Goal: Task Accomplishment & Management: Use online tool/utility

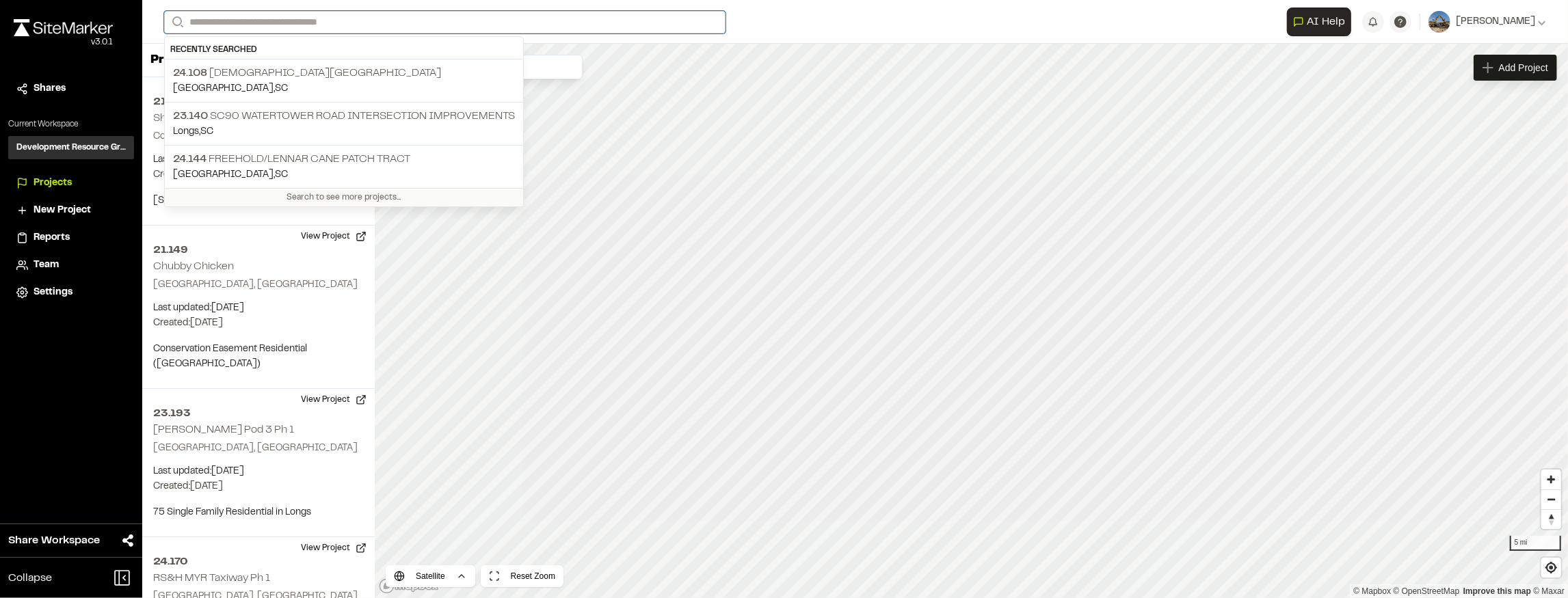
click at [354, 26] on input "Search" at bounding box center [445, 22] width 561 height 22
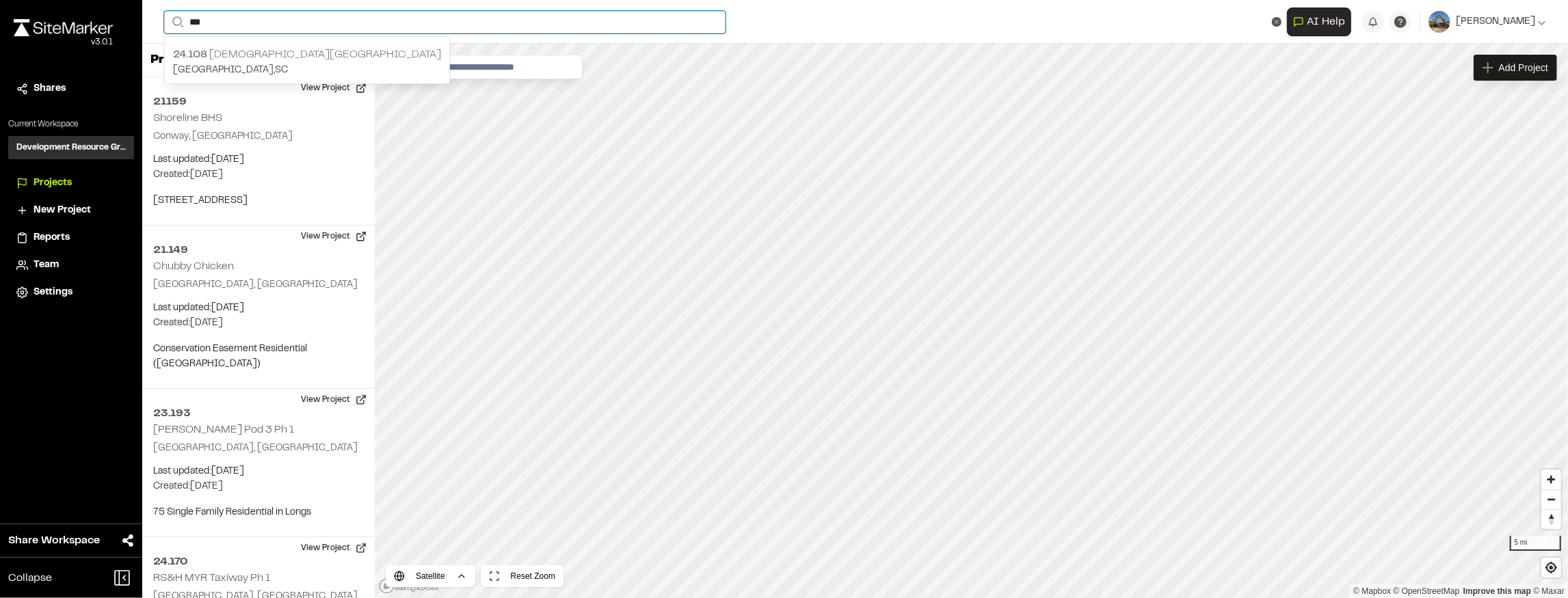
type input "***"
click at [305, 56] on p "24.108 [DEMOGRAPHIC_DATA][GEOGRAPHIC_DATA]" at bounding box center [307, 55] width 268 height 16
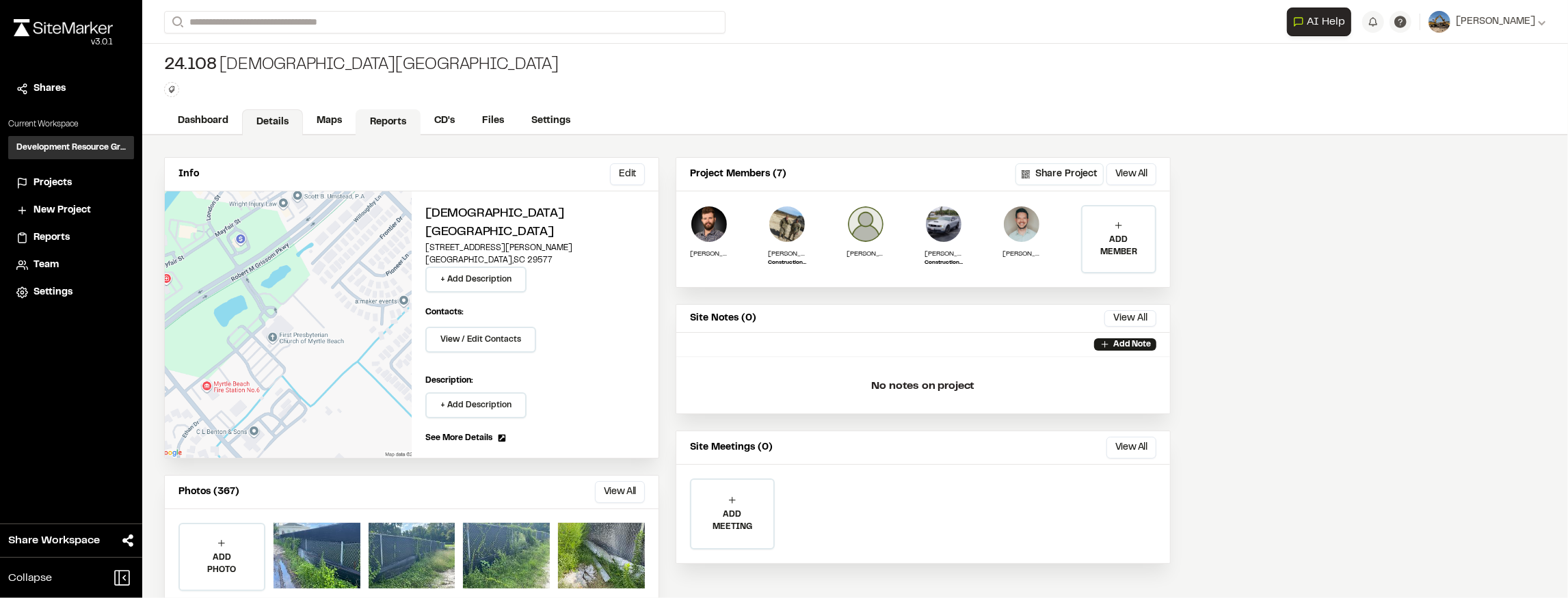
click at [374, 115] on link "Reports" at bounding box center [388, 122] width 65 height 26
click at [293, 23] on input "Search" at bounding box center [445, 22] width 561 height 22
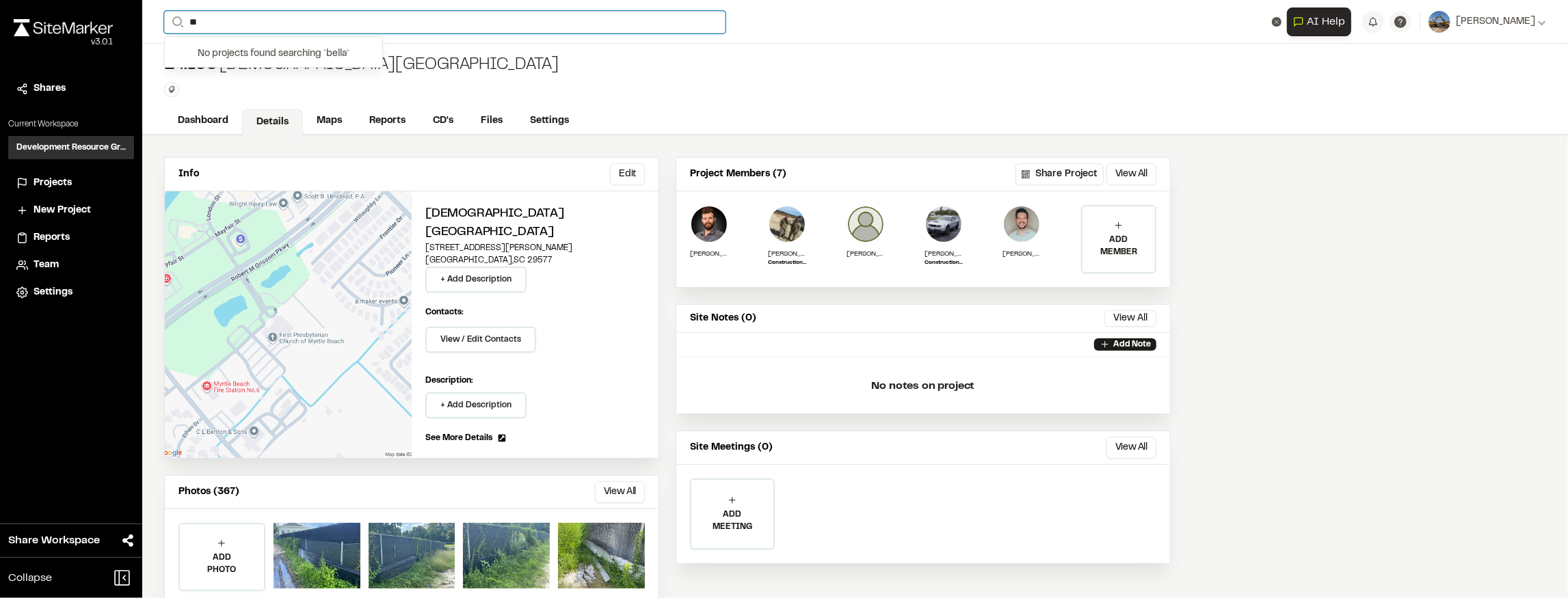
type input "*"
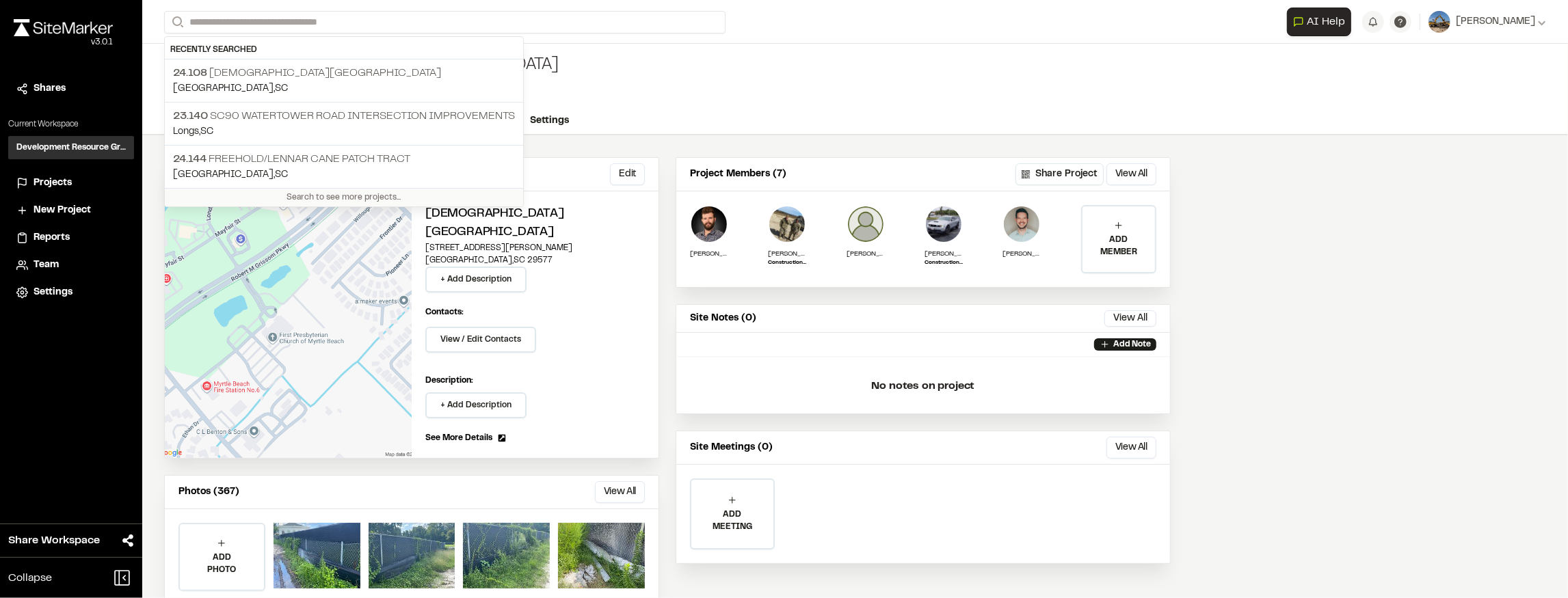
click at [850, 78] on div "24.108 [DEMOGRAPHIC_DATA] Youth Center Type Enter or comma to add tag." at bounding box center [855, 76] width 1426 height 65
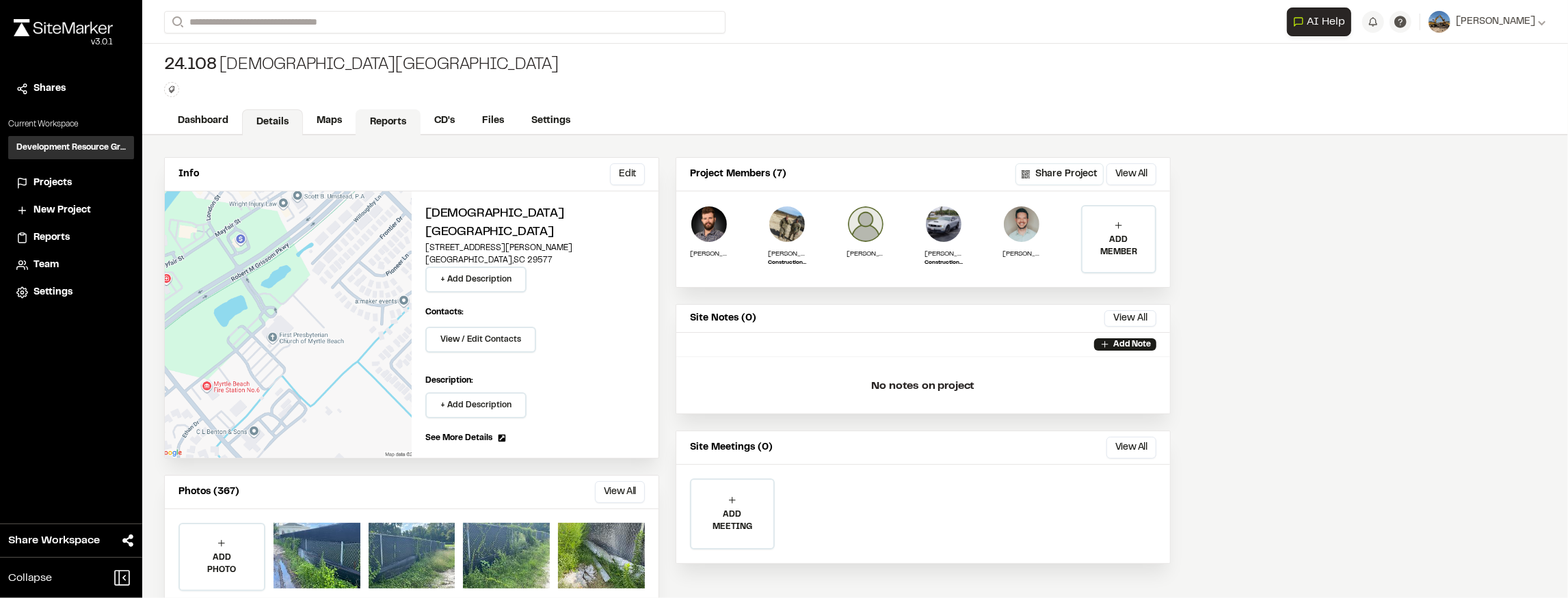
click at [397, 122] on link "Reports" at bounding box center [388, 122] width 65 height 26
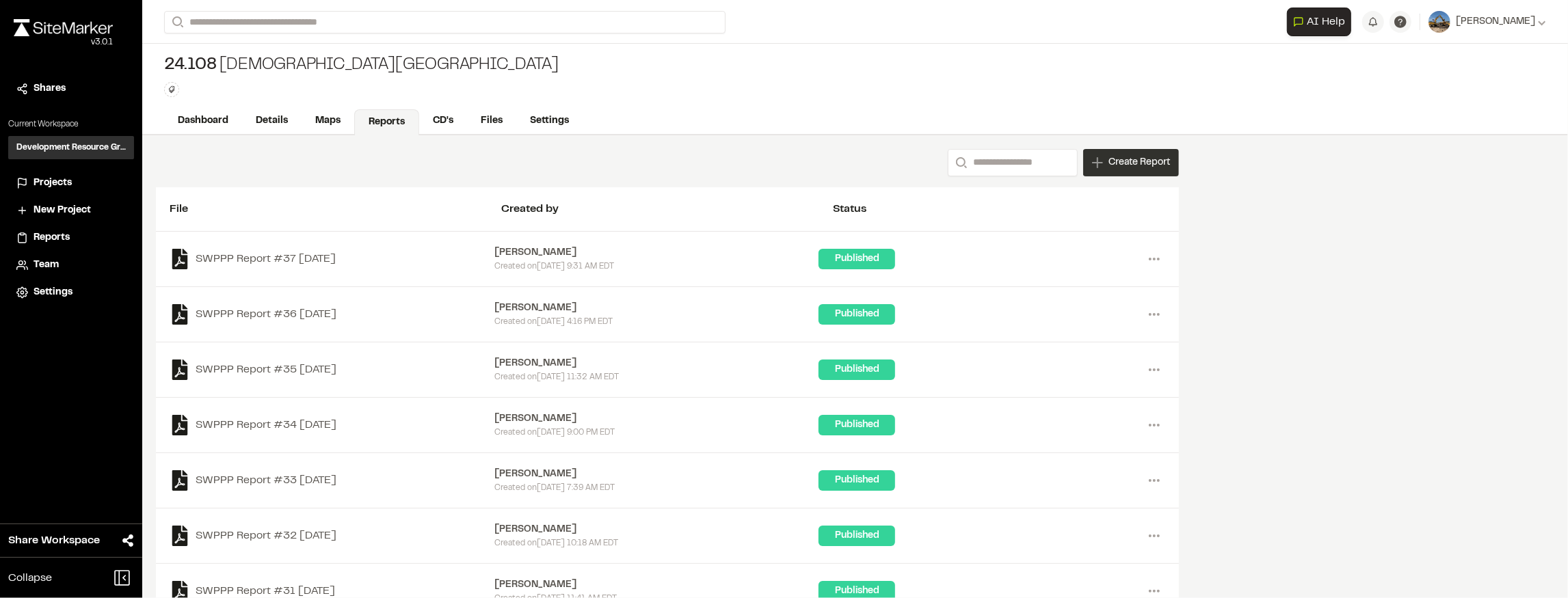
click at [1142, 165] on span "Create Report" at bounding box center [1139, 163] width 62 height 15
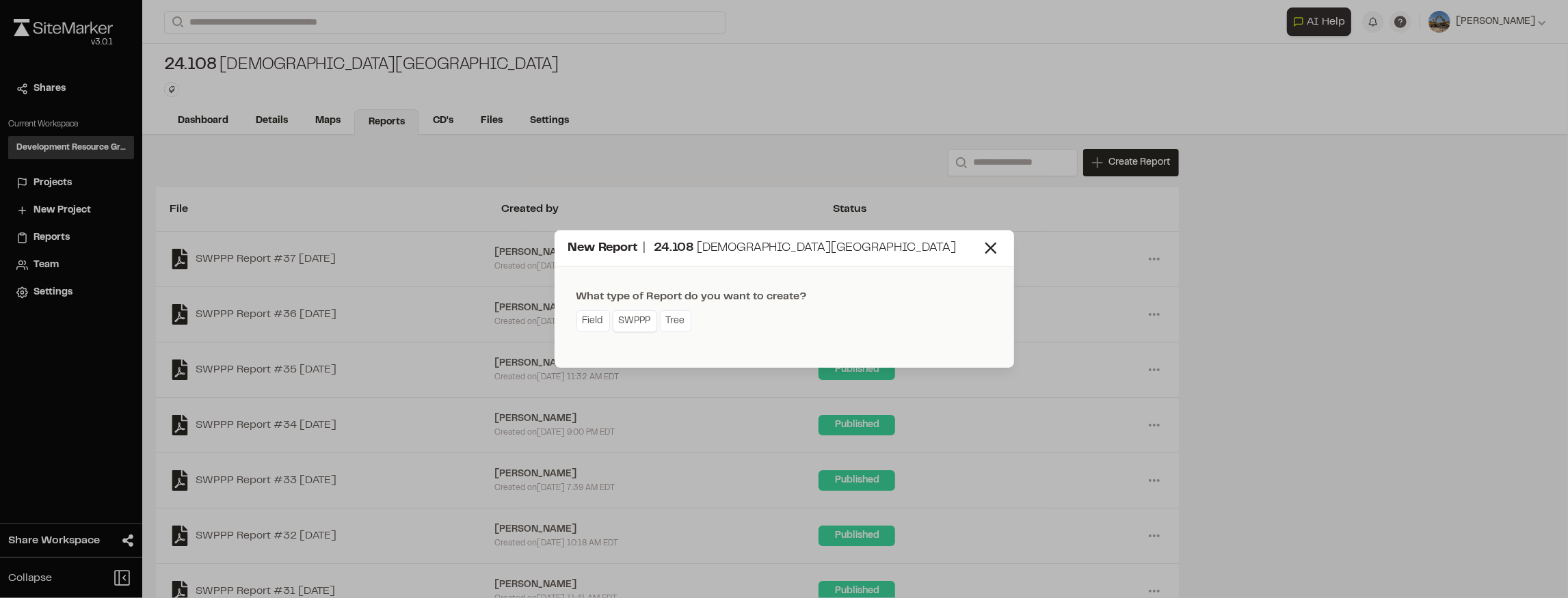
click at [639, 320] on link "SWPPP" at bounding box center [634, 321] width 44 height 22
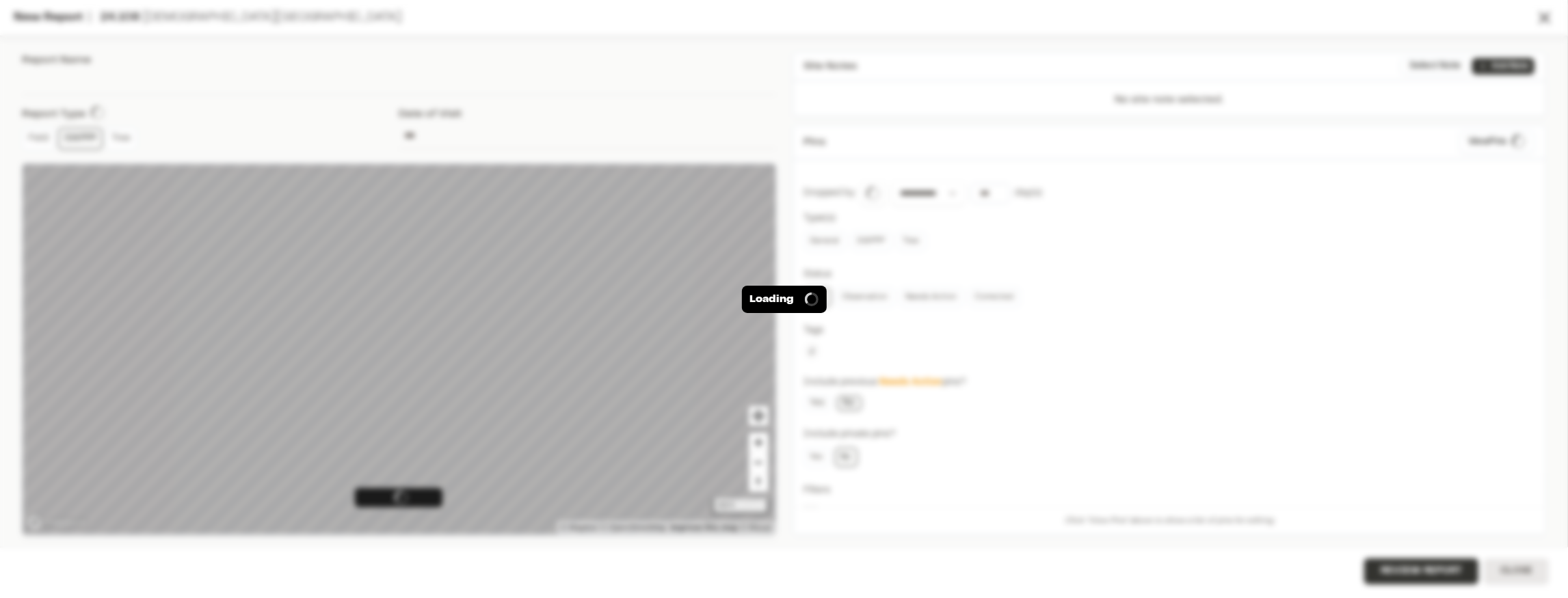
type input "**********"
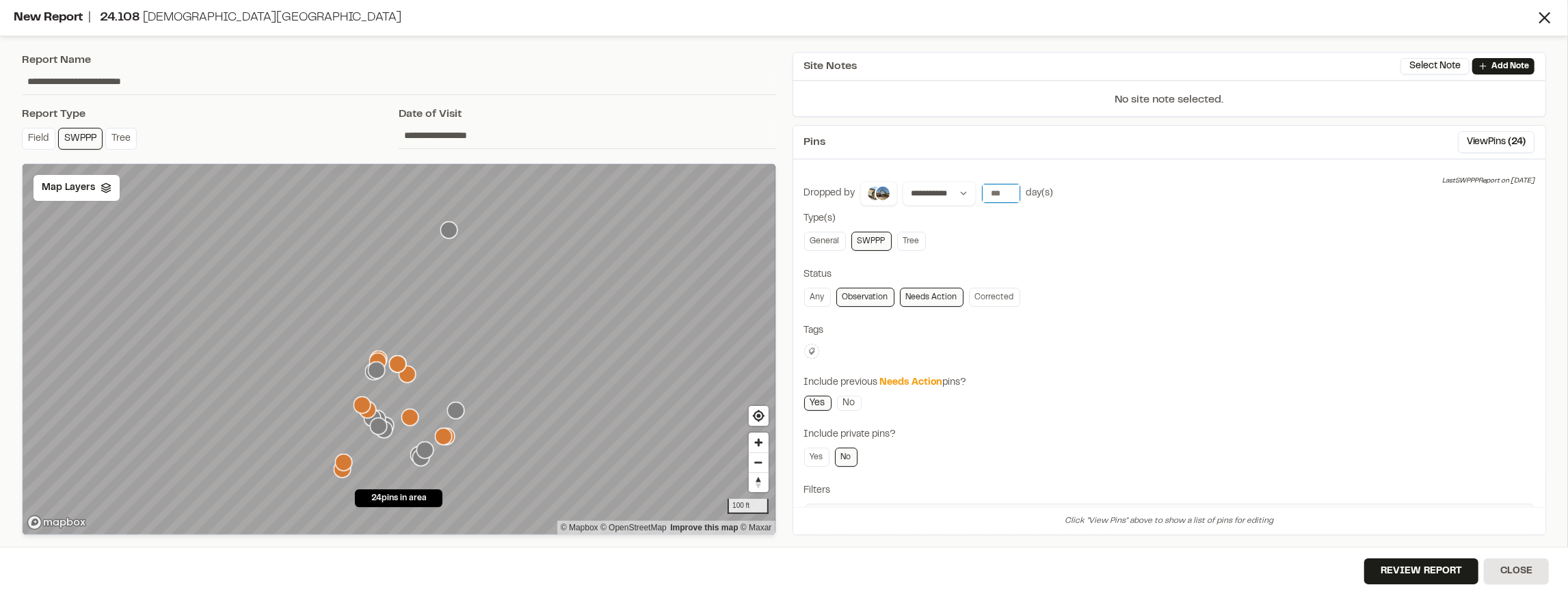
type input "*"
click at [1002, 188] on input "*" at bounding box center [1000, 193] width 39 height 19
click at [999, 188] on input "*" at bounding box center [1000, 193] width 39 height 19
click at [1000, 215] on button "[DATE]" at bounding box center [1001, 222] width 40 height 22
drag, startPoint x: 997, startPoint y: 193, endPoint x: 989, endPoint y: 193, distance: 8.0
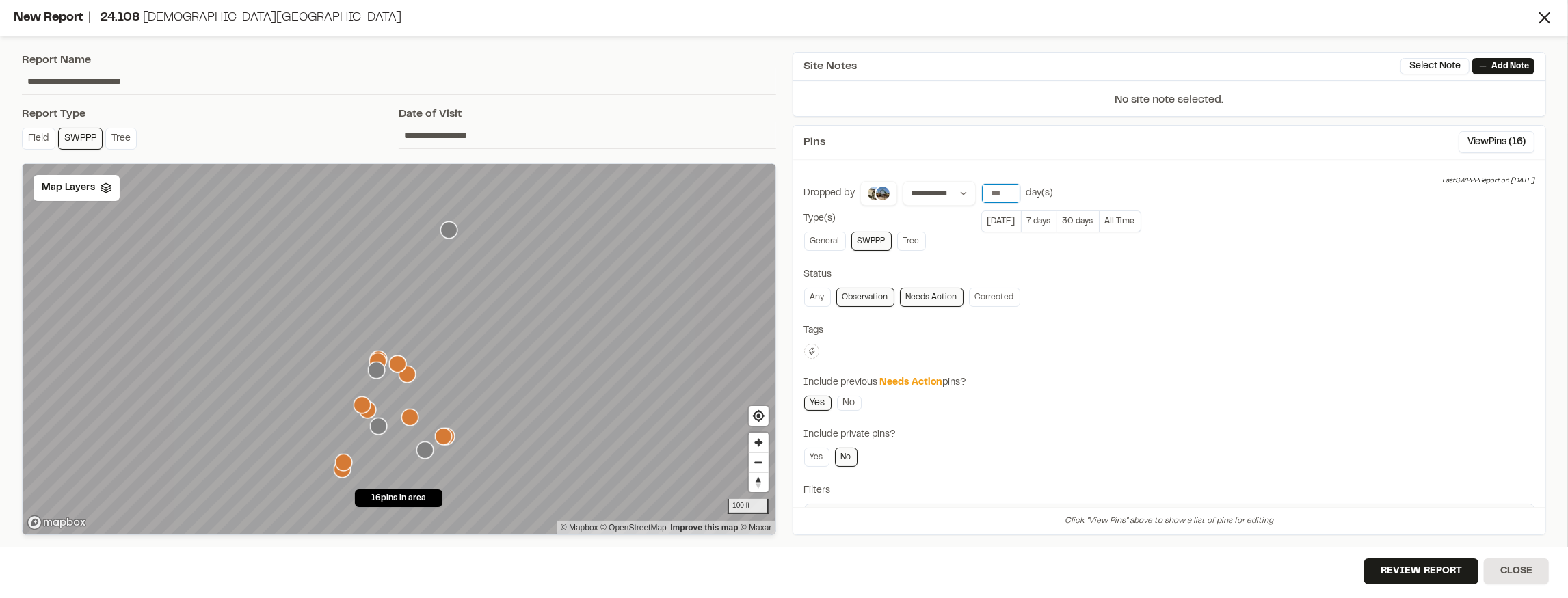
click at [989, 193] on input "*" at bounding box center [1000, 193] width 39 height 19
type input "*"
click at [1126, 260] on div "**********" at bounding box center [1169, 371] width 731 height 380
click at [852, 400] on link "No" at bounding box center [849, 403] width 24 height 15
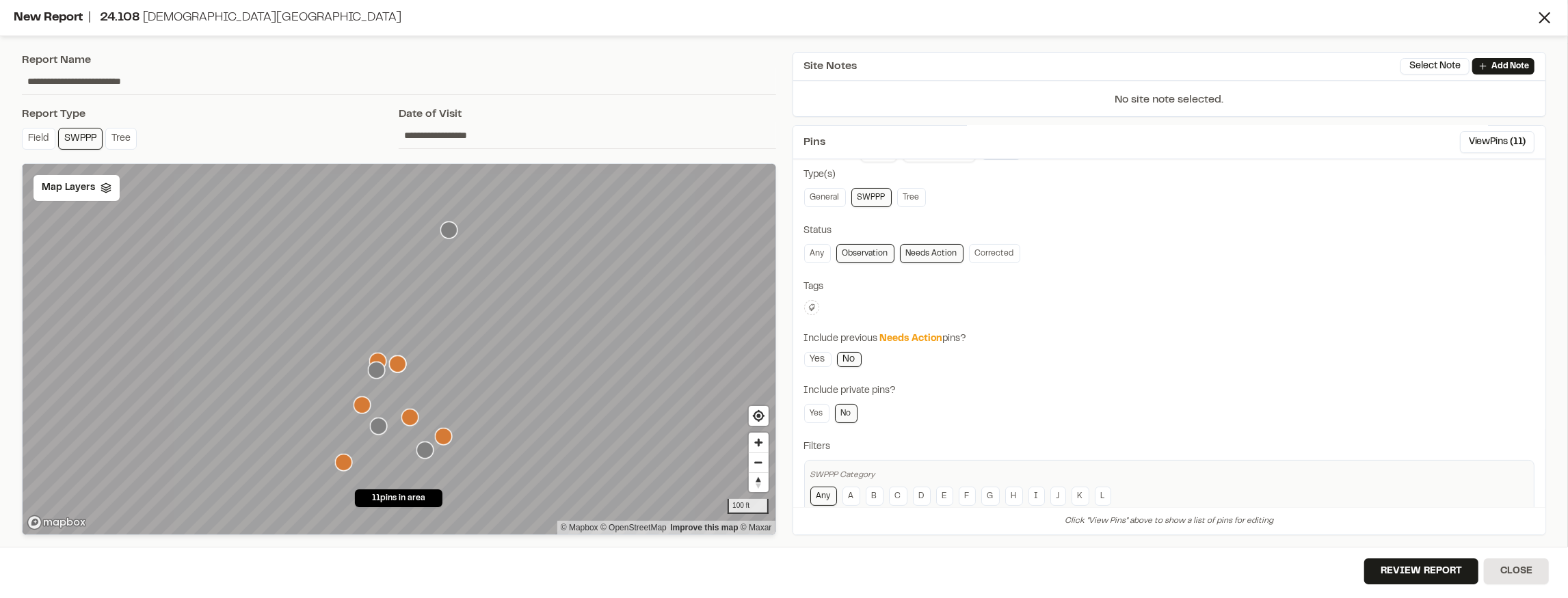
scroll to position [22, 0]
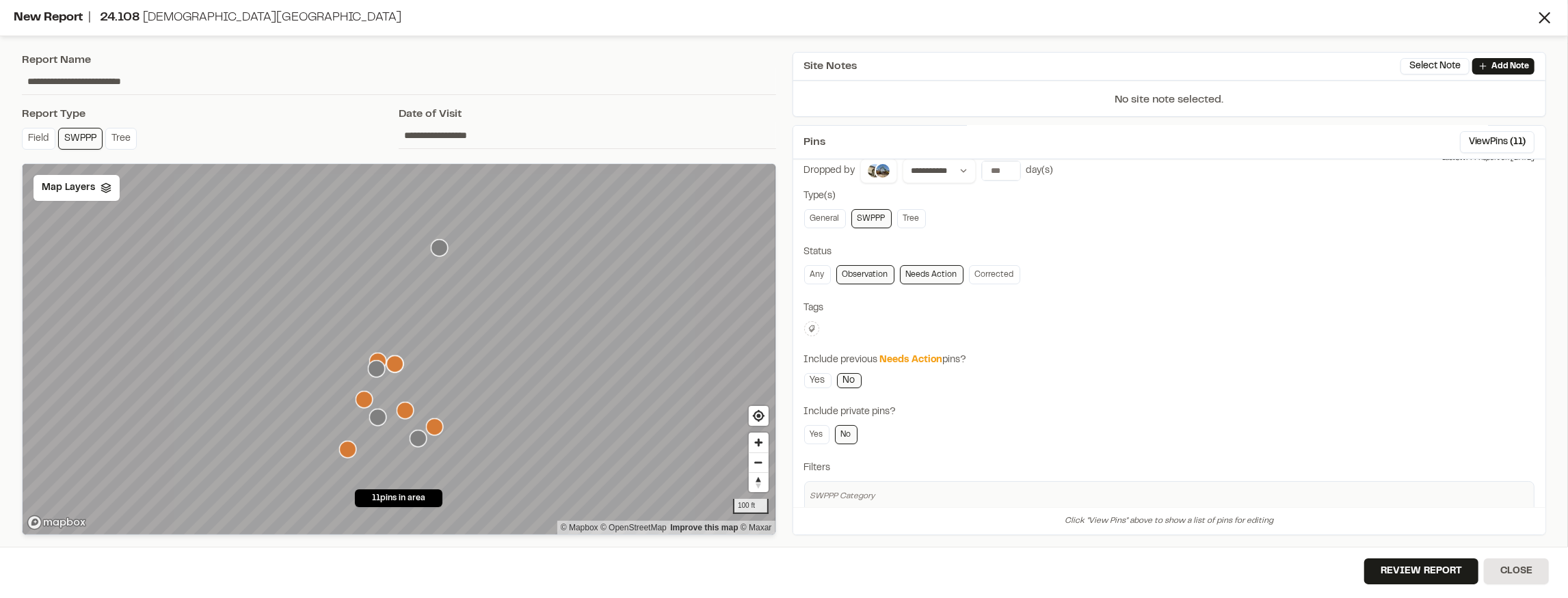
click at [442, 254] on icon "Map marker" at bounding box center [439, 248] width 17 height 17
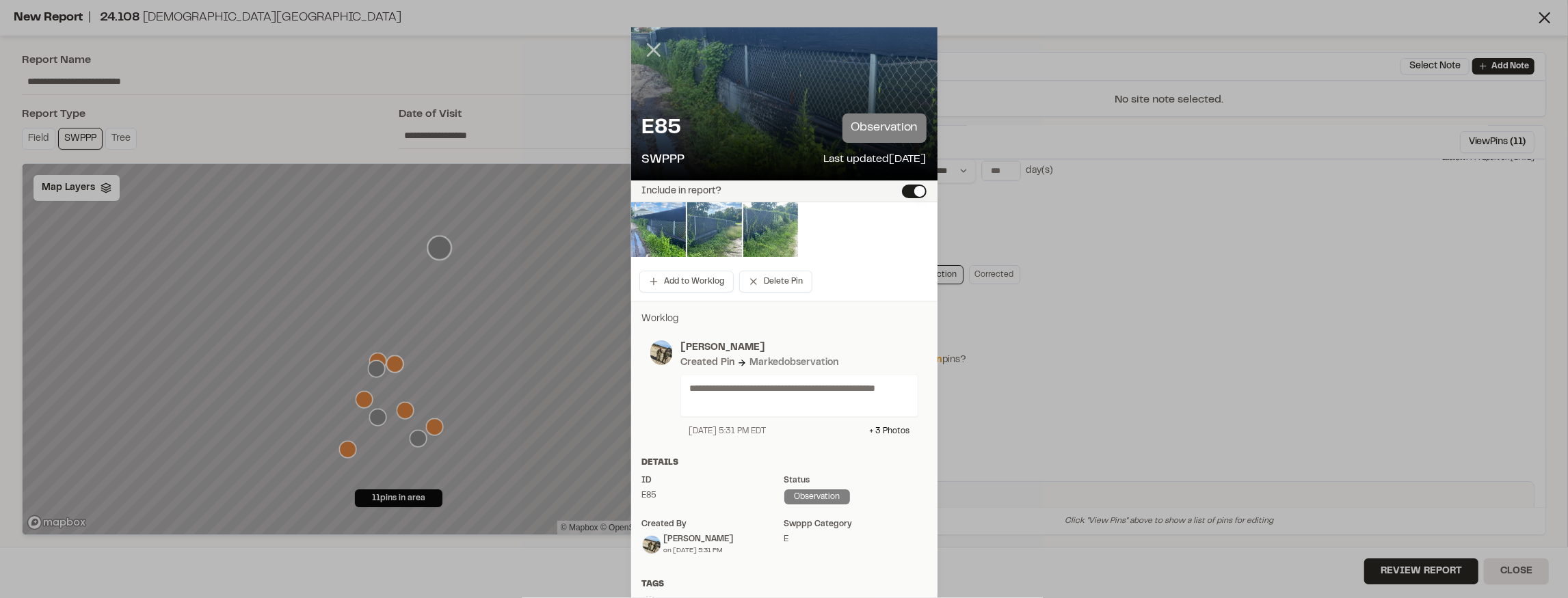
click at [656, 50] on icon at bounding box center [654, 50] width 23 height 23
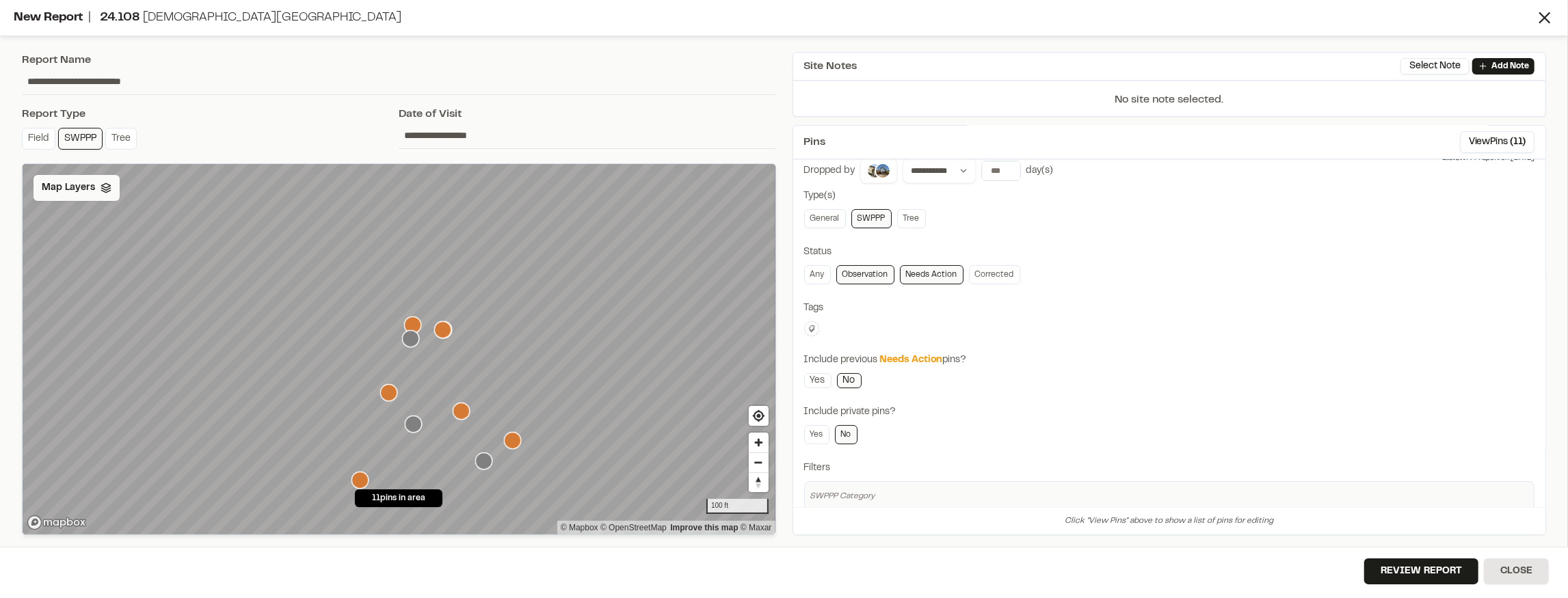
click at [105, 196] on div "Map Layers" at bounding box center [76, 188] width 86 height 26
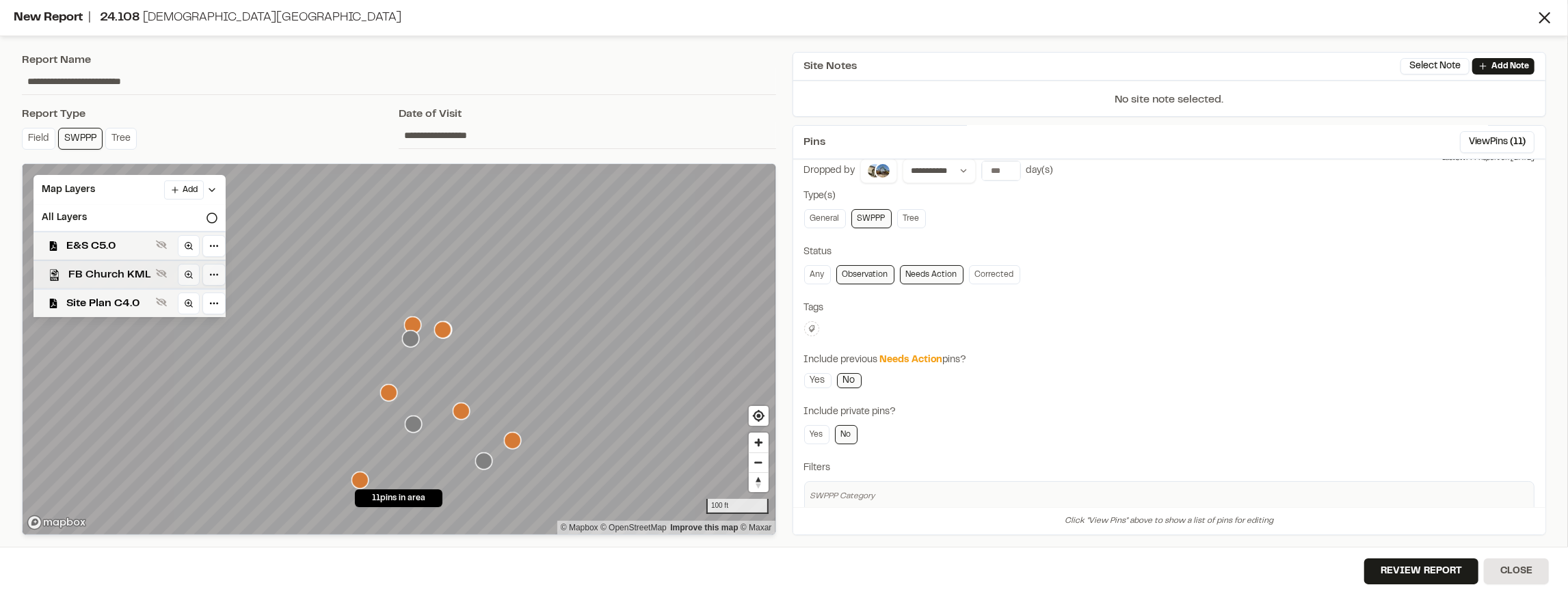
click at [136, 272] on span "FB Church KML" at bounding box center [109, 275] width 82 height 16
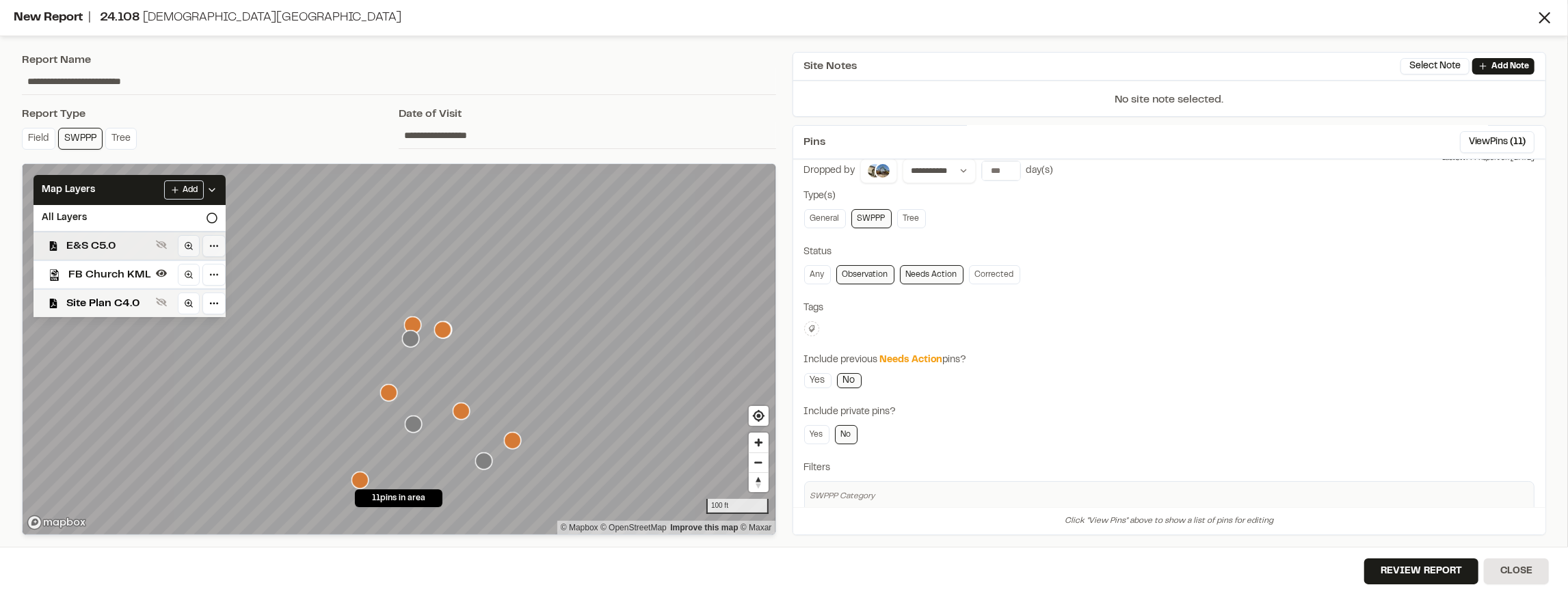
click at [123, 249] on span "E&S C5.0" at bounding box center [109, 246] width 84 height 16
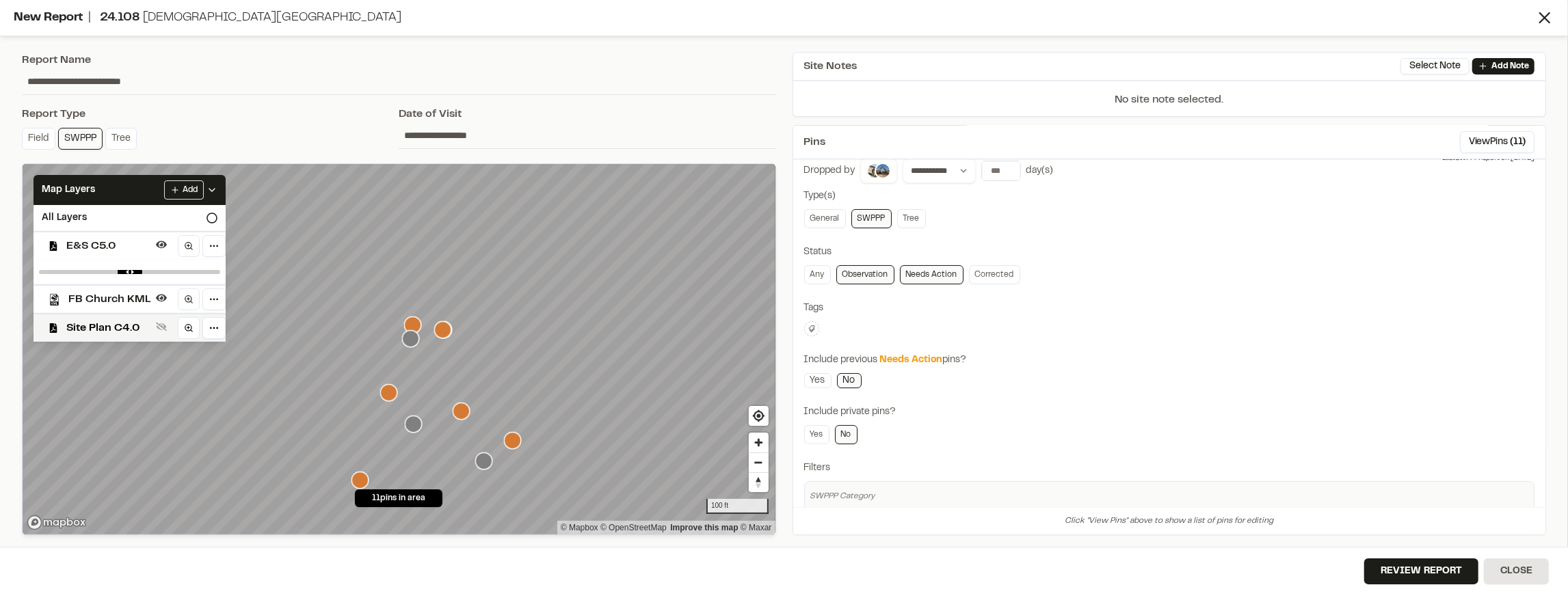
click at [130, 296] on span "FB Church KML" at bounding box center [109, 299] width 82 height 16
click at [209, 189] on polyline at bounding box center [212, 189] width 5 height 3
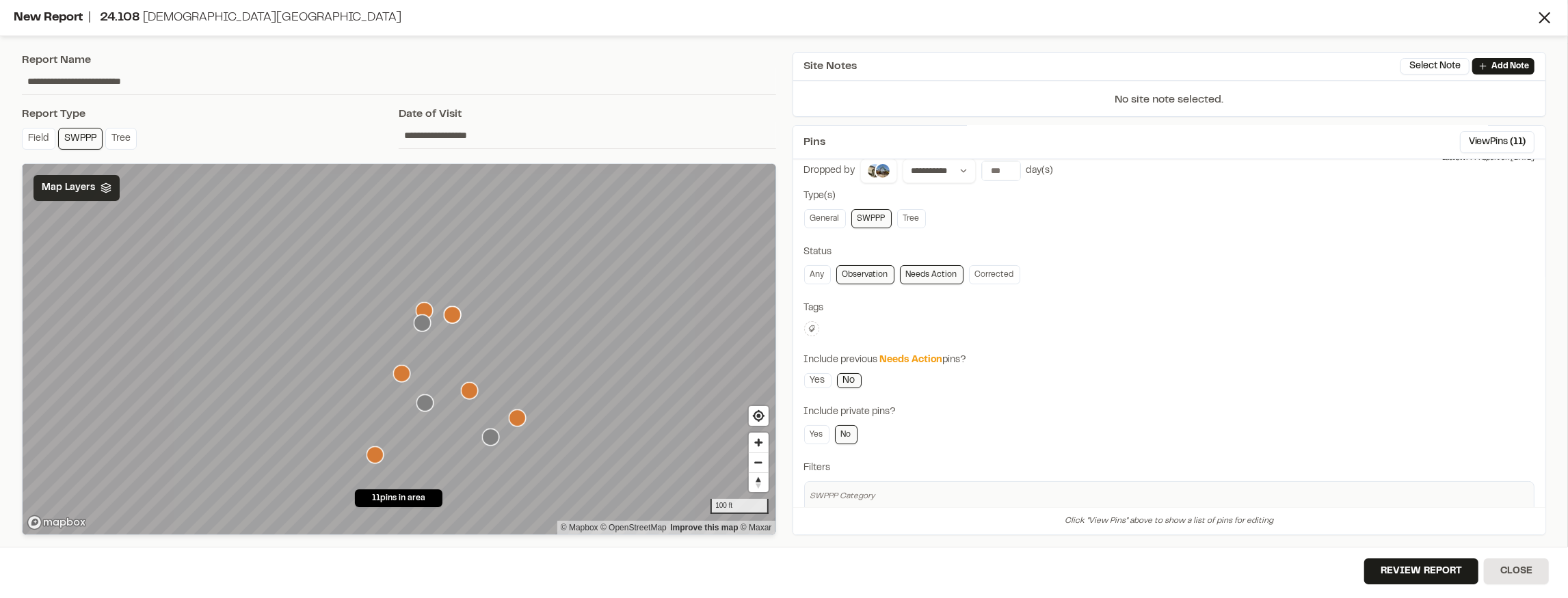
click at [452, 314] on icon "Map marker" at bounding box center [452, 314] width 17 height 17
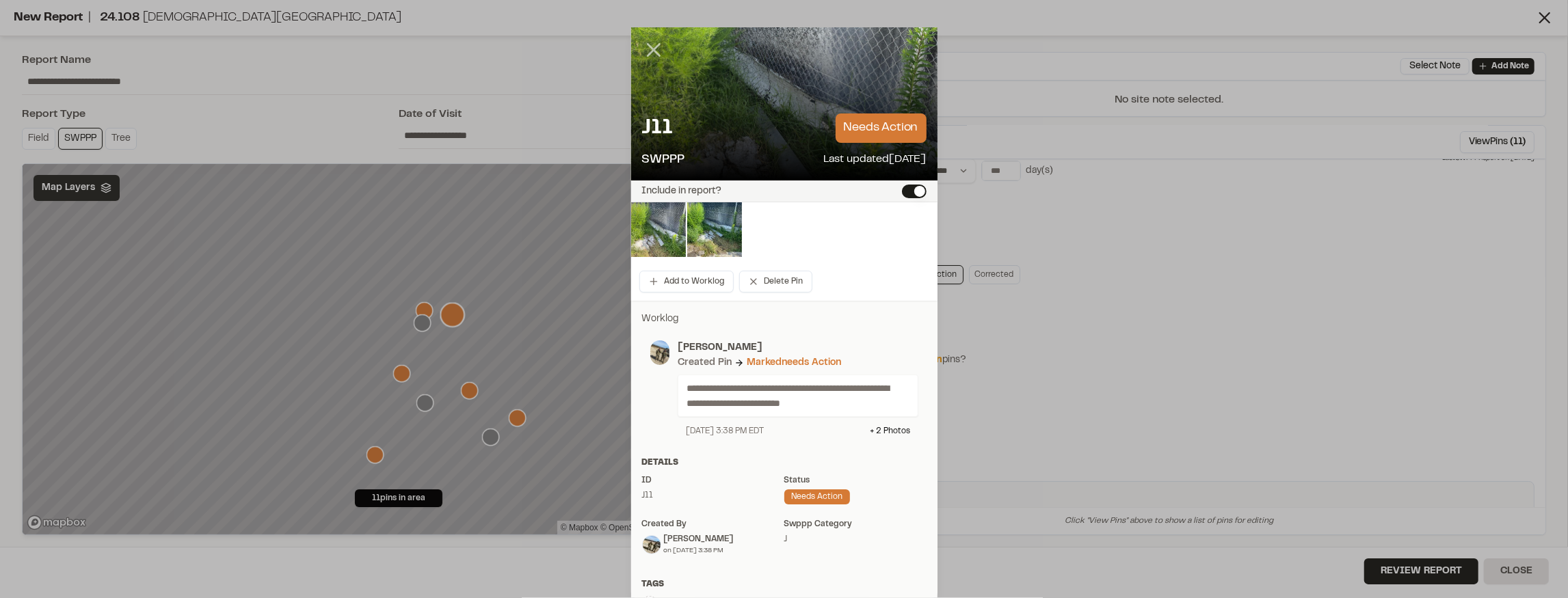
click at [649, 47] on icon at bounding box center [654, 50] width 23 height 23
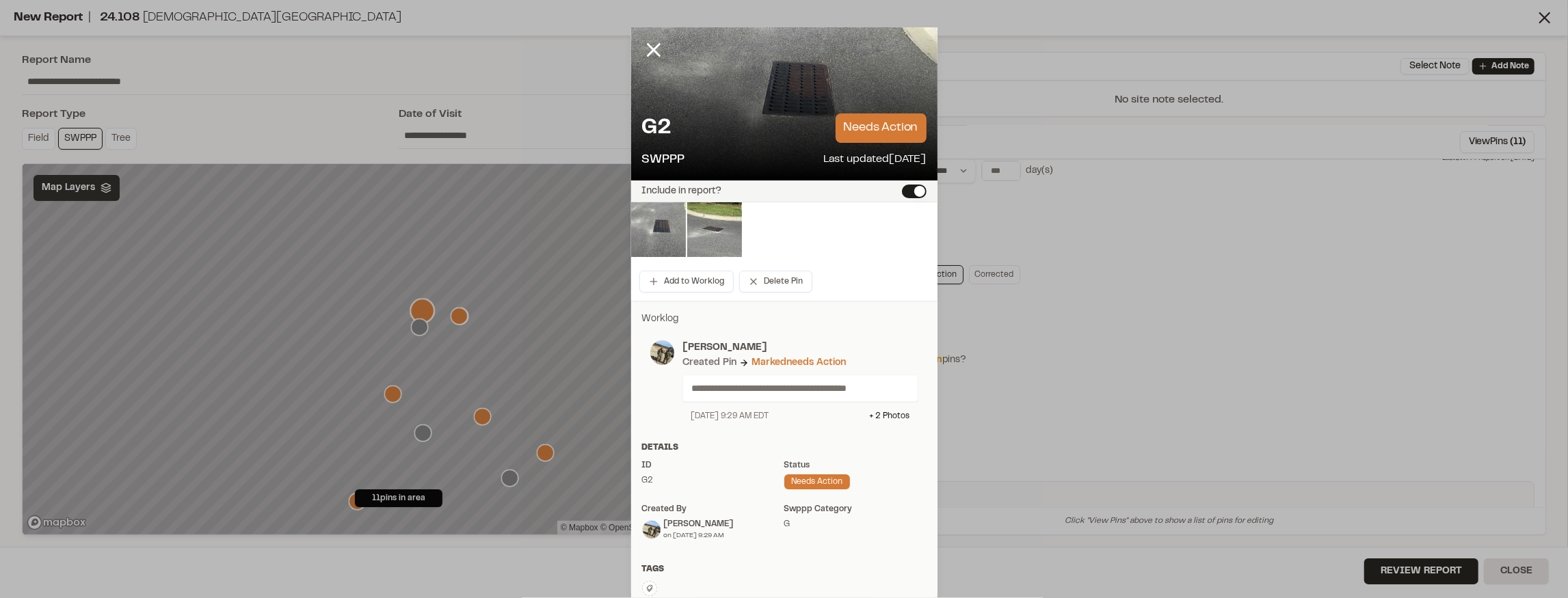
click at [649, 46] on icon at bounding box center [654, 50] width 23 height 23
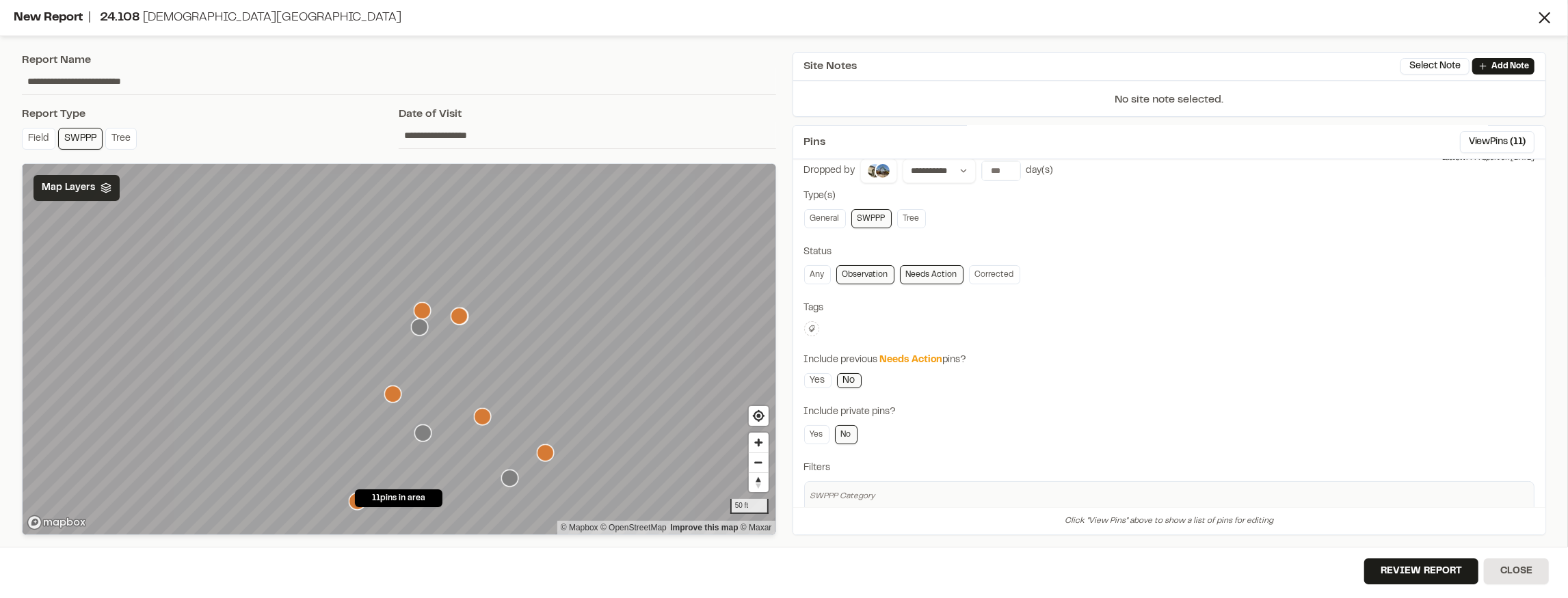
click at [428, 332] on icon "Map marker" at bounding box center [420, 328] width 18 height 18
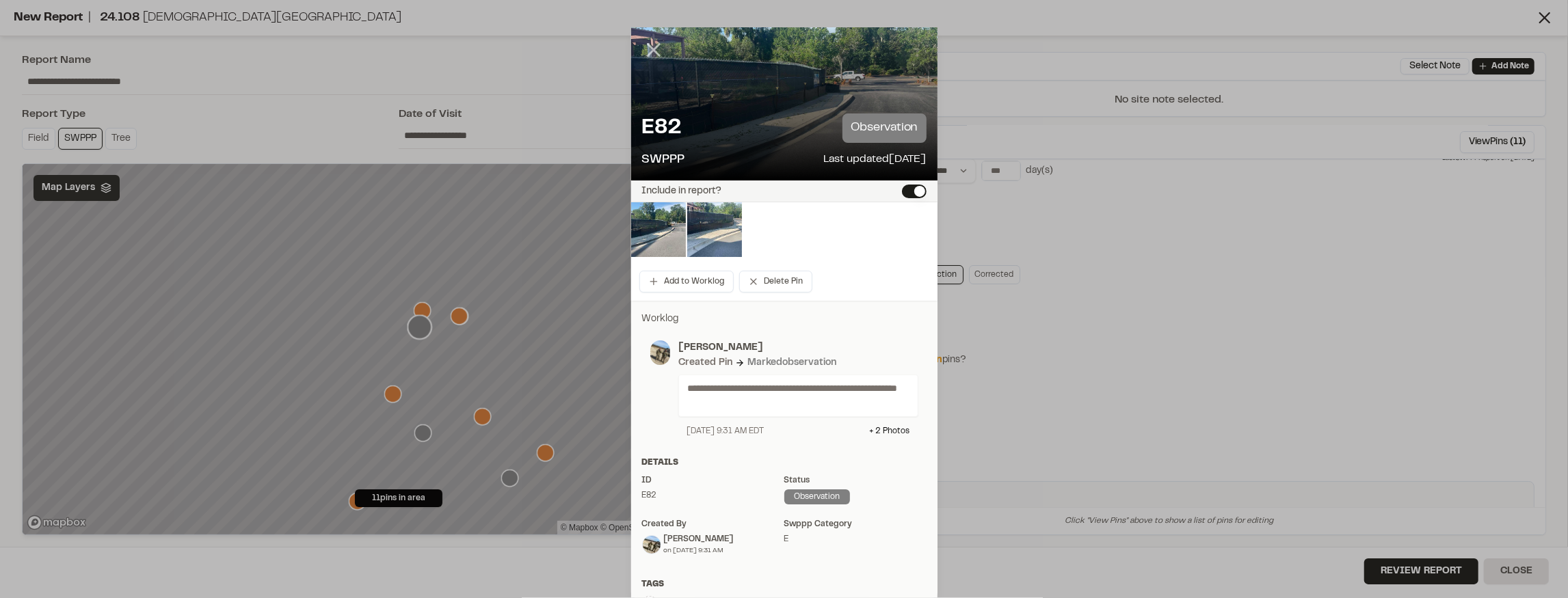
click at [647, 44] on icon at bounding box center [654, 50] width 23 height 23
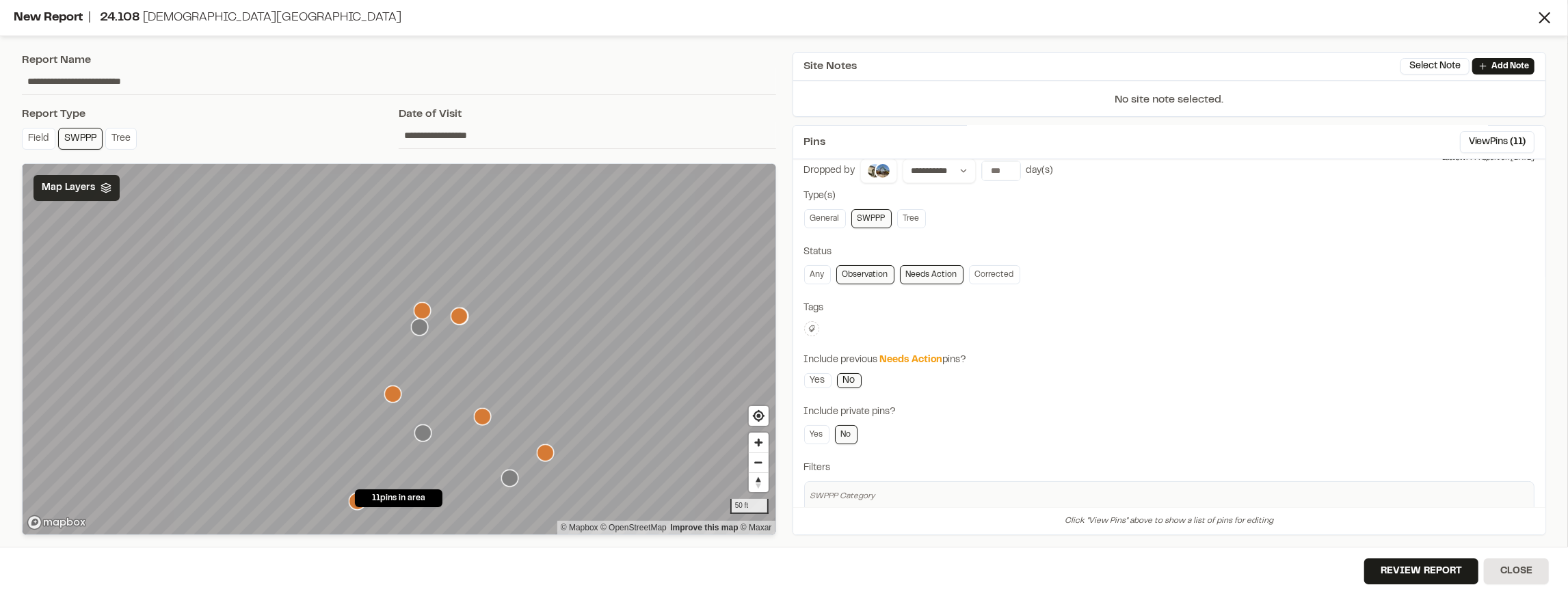
click at [392, 399] on icon "Map marker" at bounding box center [392, 393] width 17 height 17
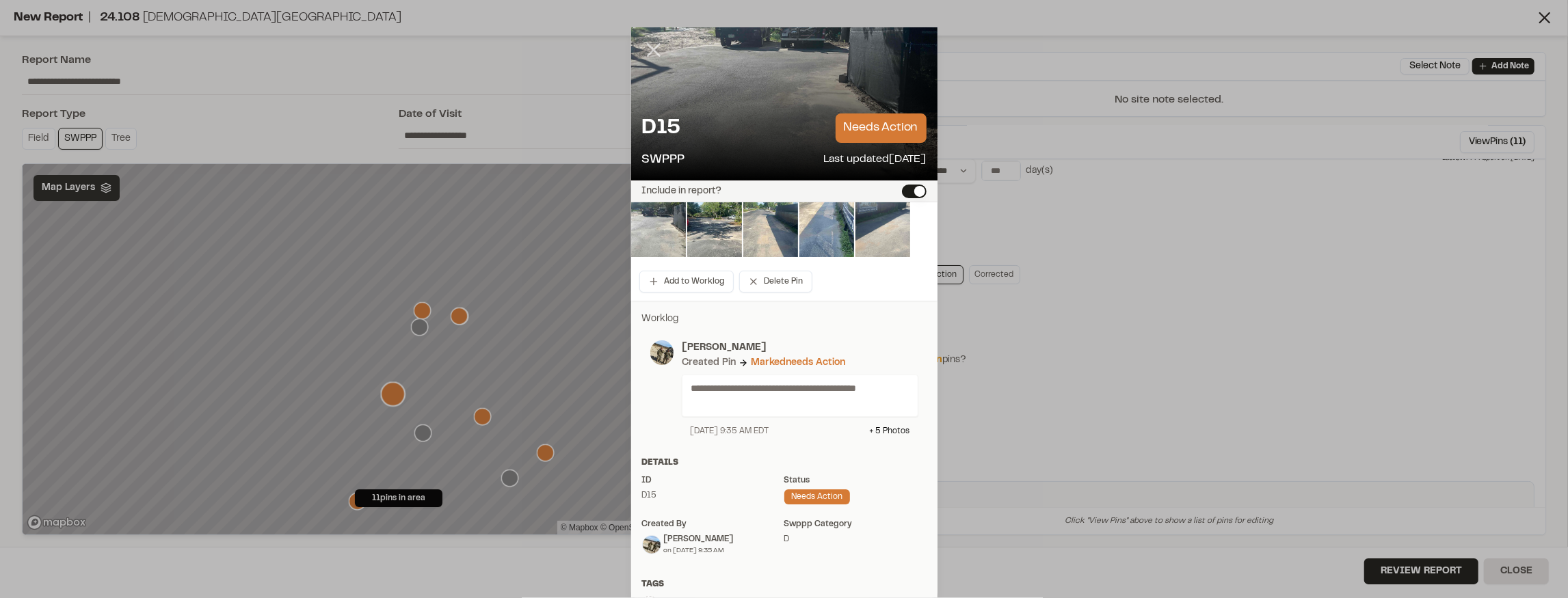
click at [647, 43] on icon at bounding box center [654, 50] width 23 height 23
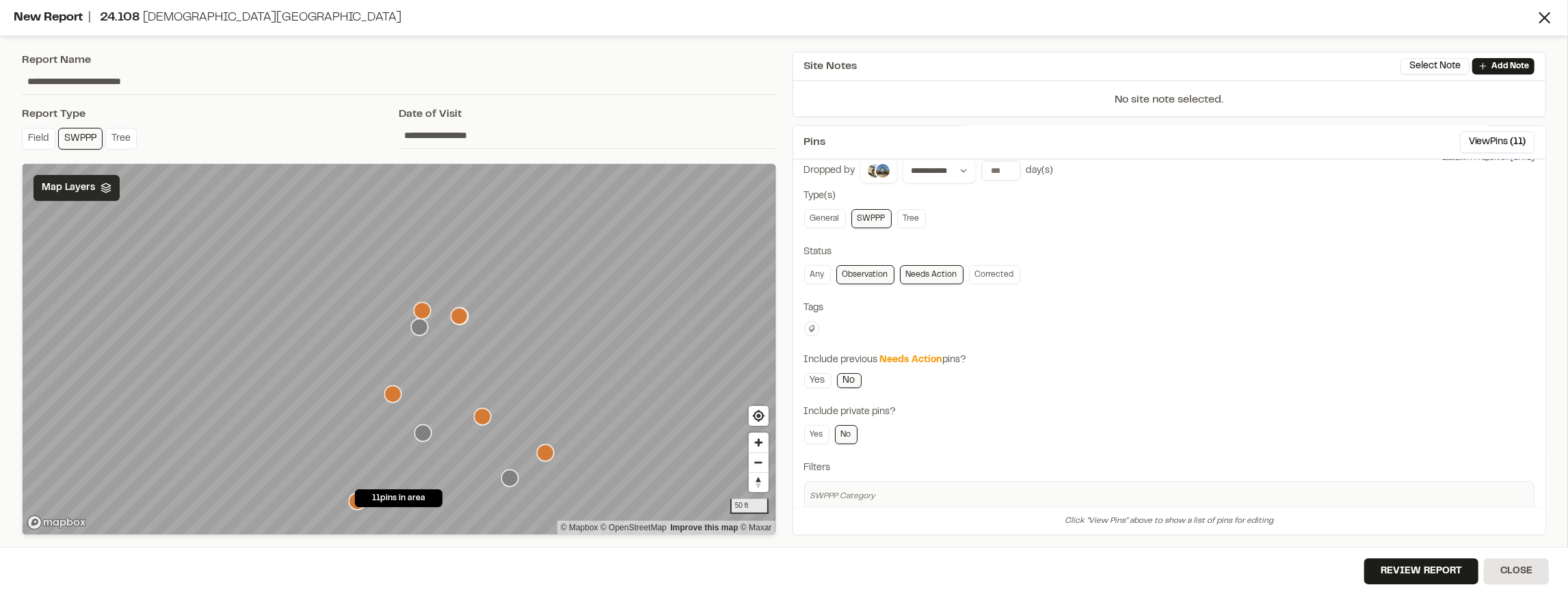
click at [427, 432] on icon "Map marker" at bounding box center [422, 433] width 17 height 17
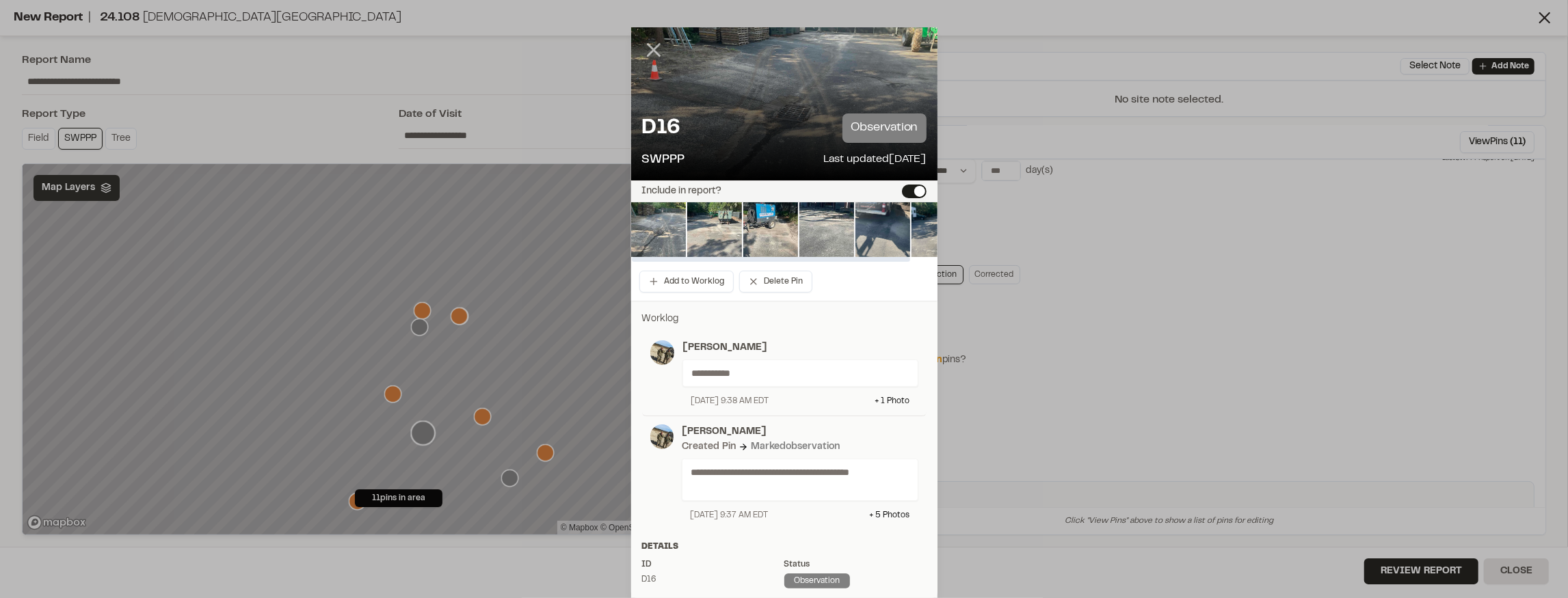
click at [655, 52] on icon at bounding box center [654, 50] width 23 height 23
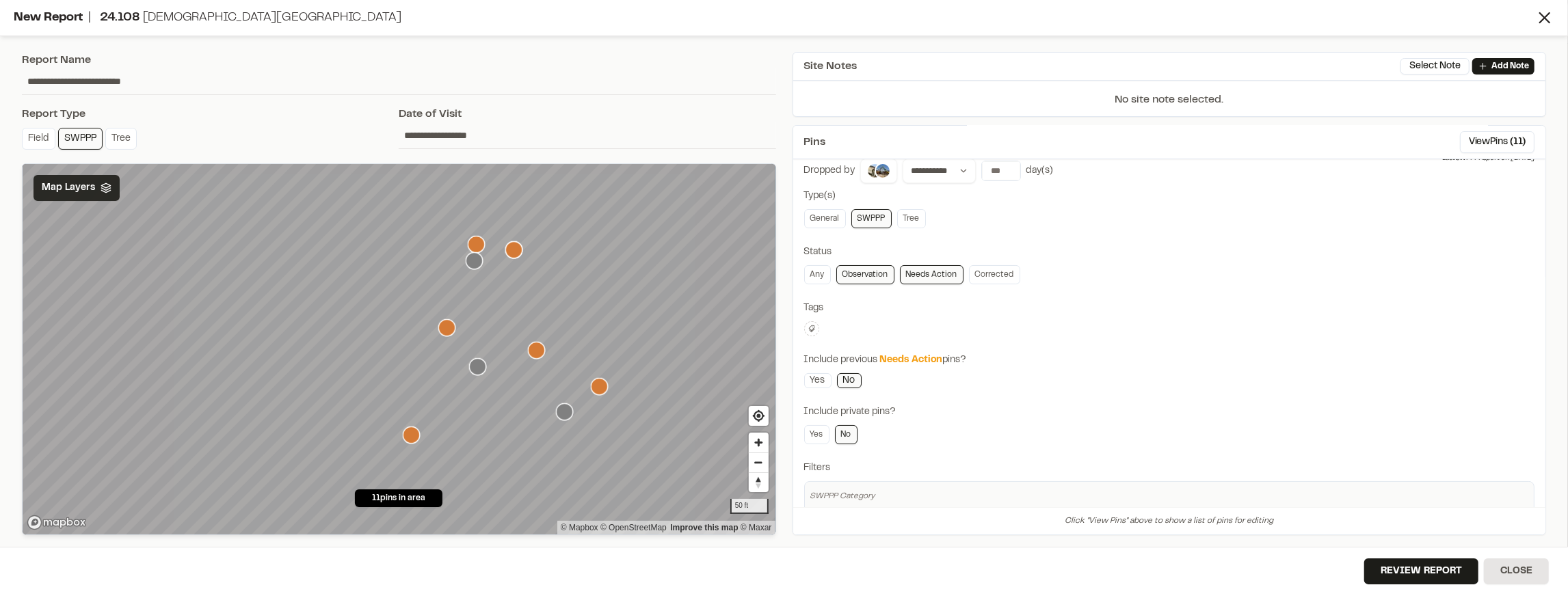
click at [411, 439] on icon "Map marker" at bounding box center [410, 435] width 17 height 17
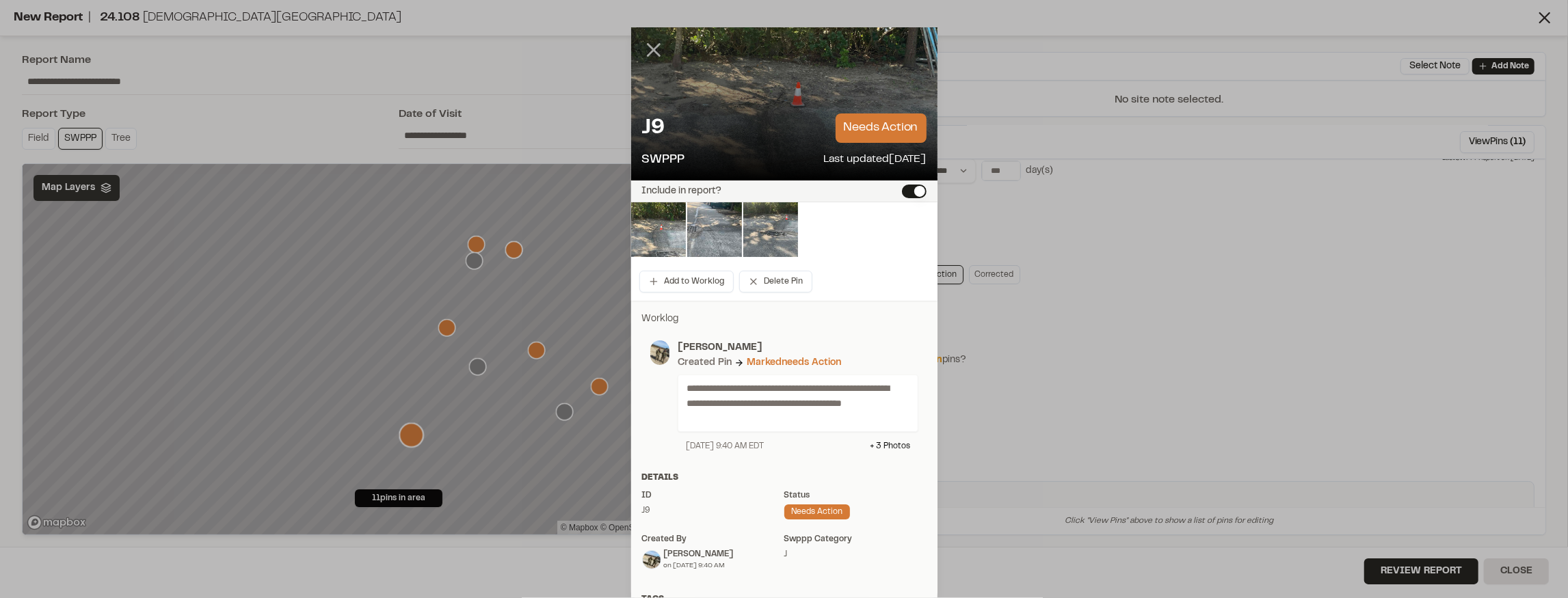
click at [649, 56] on icon at bounding box center [654, 50] width 23 height 23
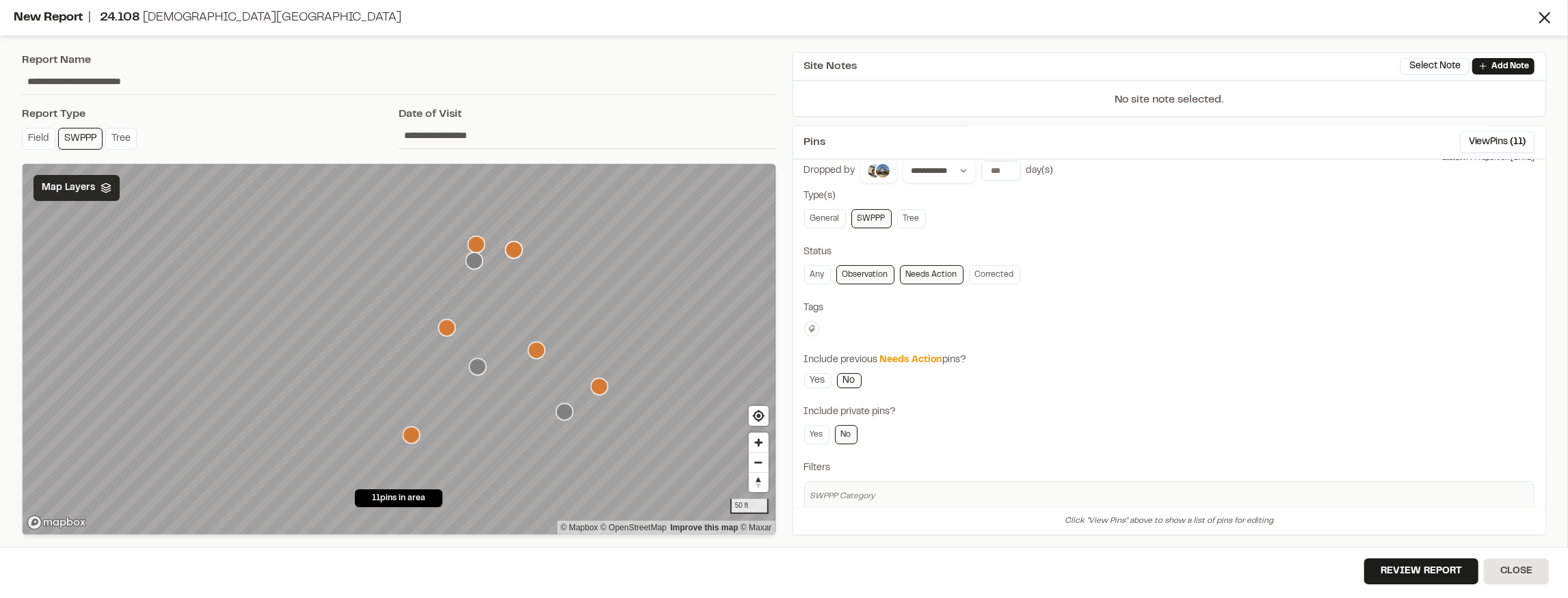
click at [533, 357] on icon "Map marker" at bounding box center [536, 350] width 17 height 17
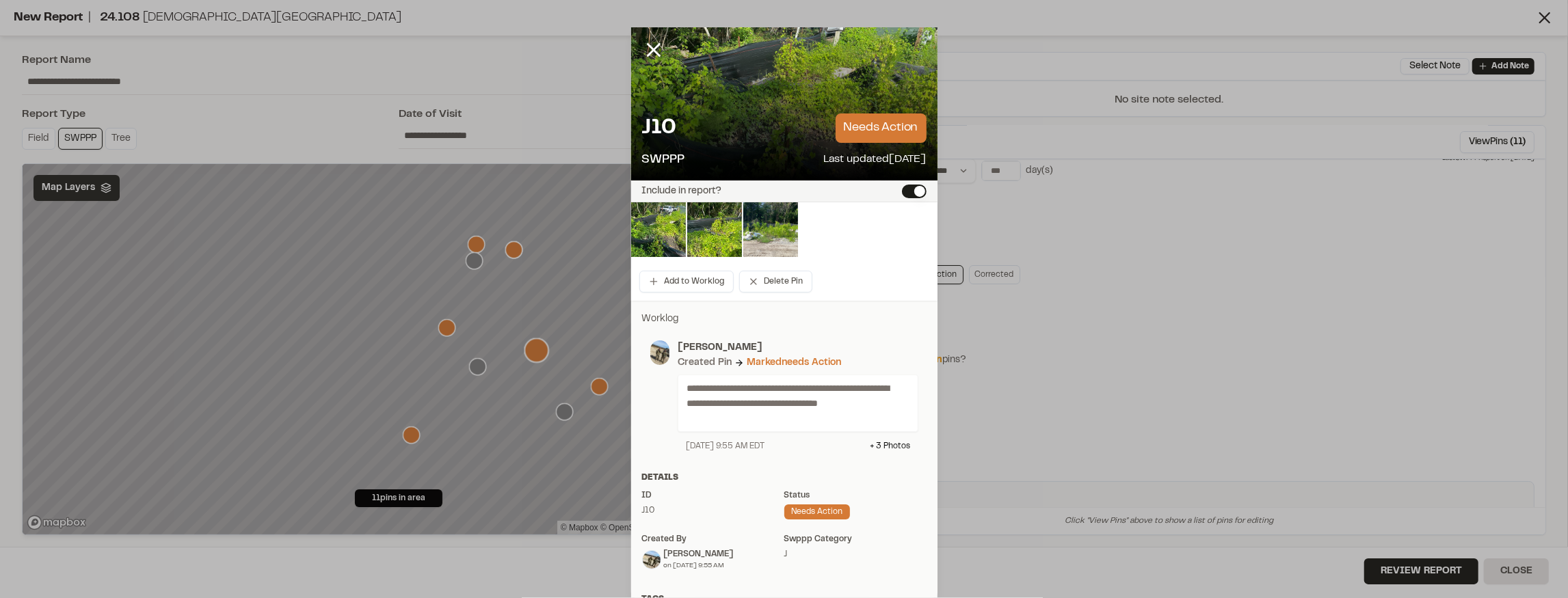
click at [647, 64] on div at bounding box center [664, 59] width 66 height 66
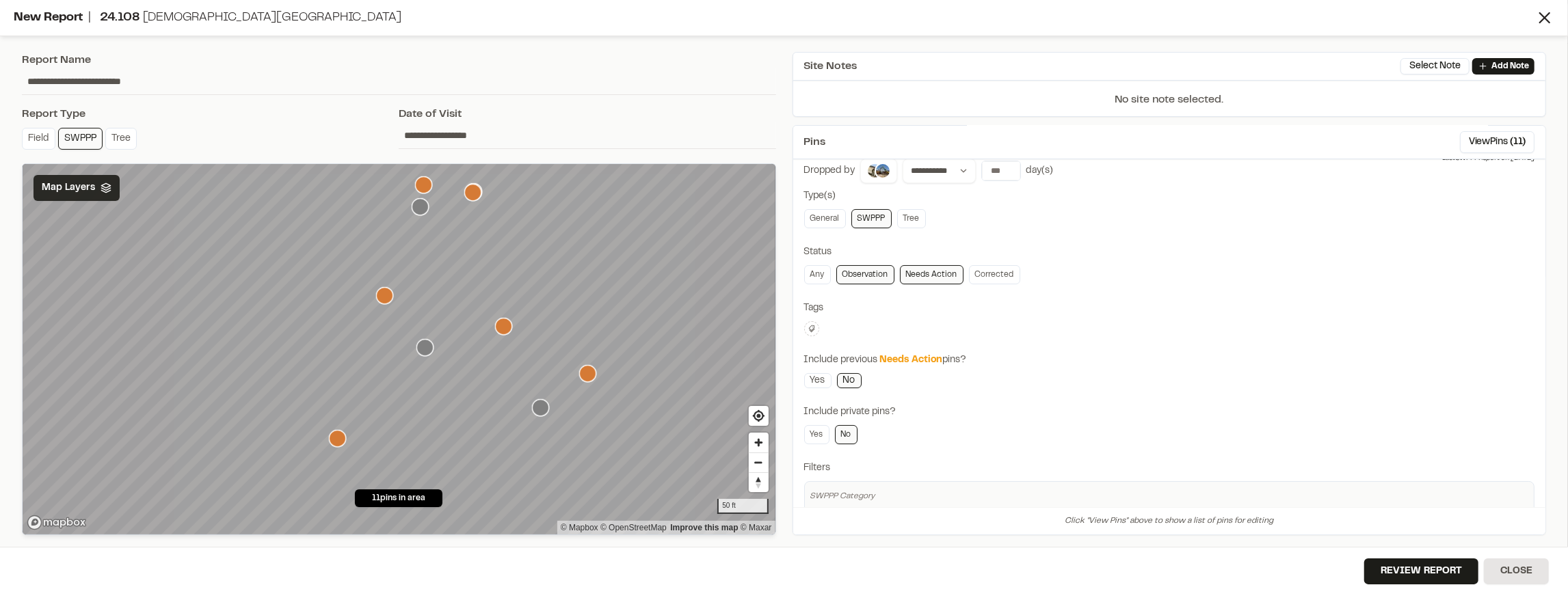
click at [540, 409] on icon "Map marker" at bounding box center [540, 408] width 17 height 17
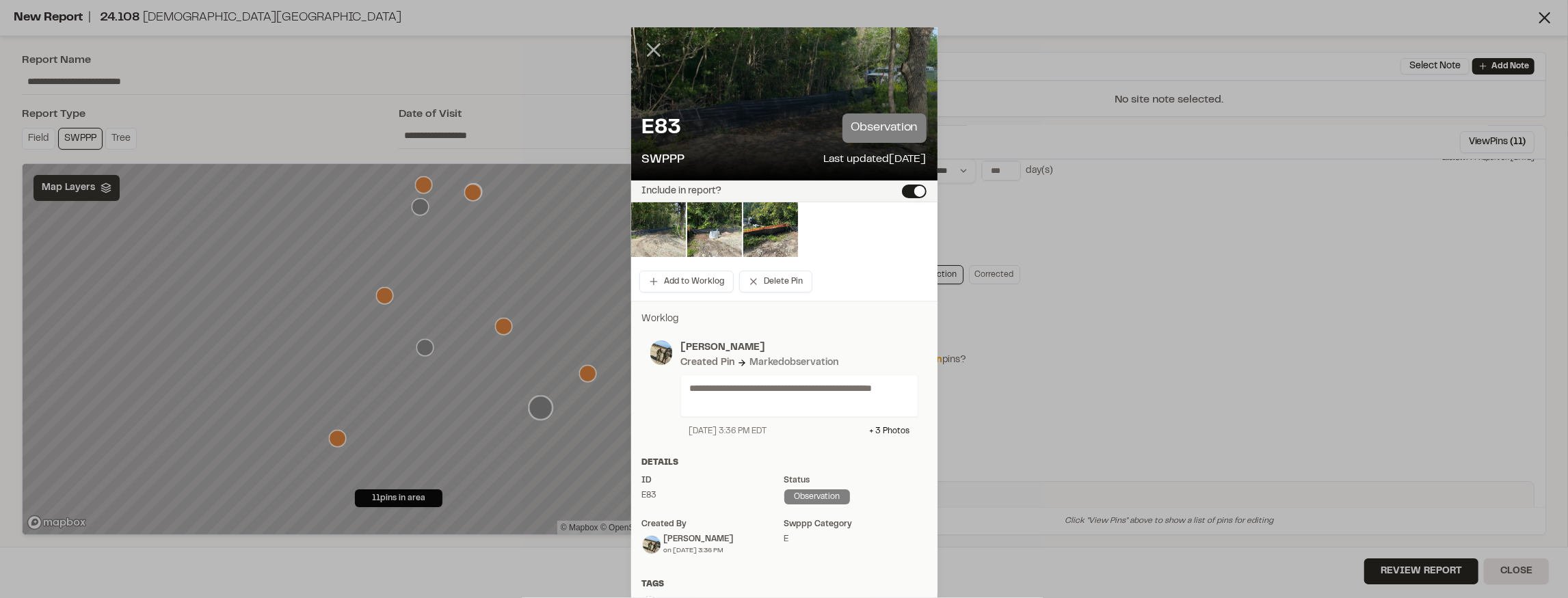
click at [651, 52] on line at bounding box center [653, 49] width 12 height 12
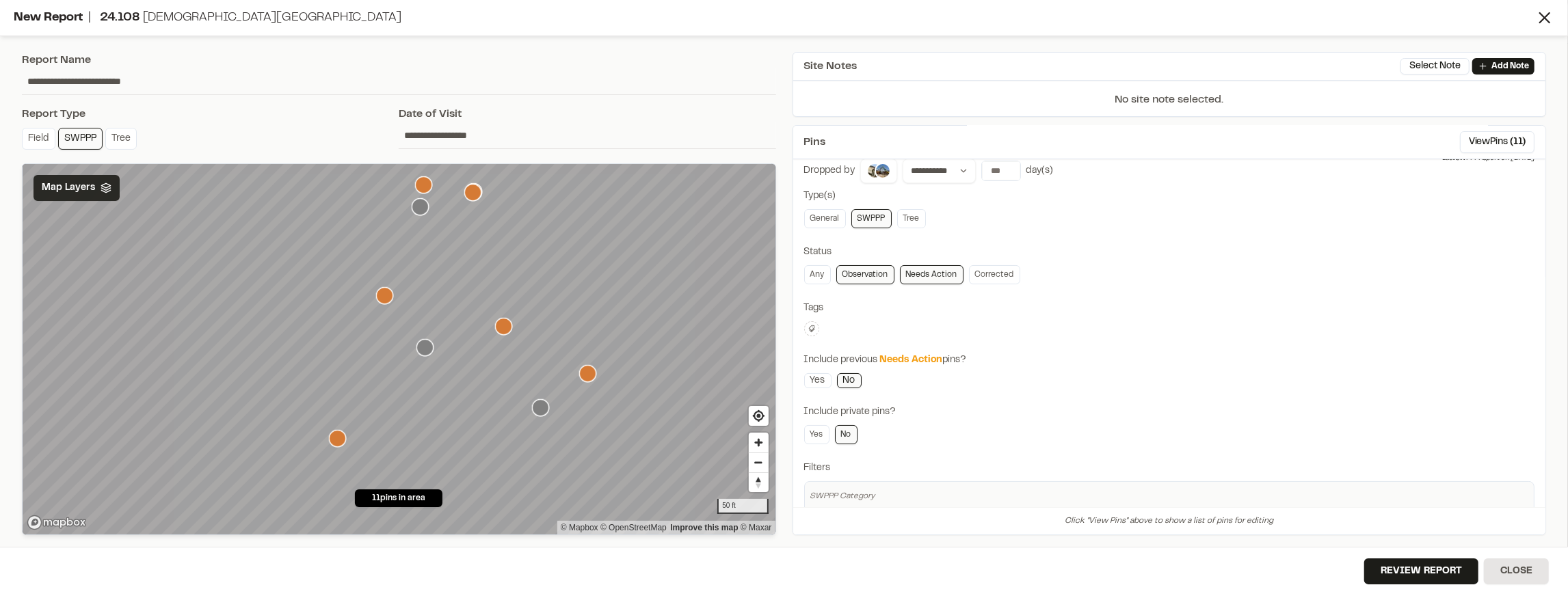
click at [594, 379] on icon "Map marker" at bounding box center [587, 374] width 17 height 17
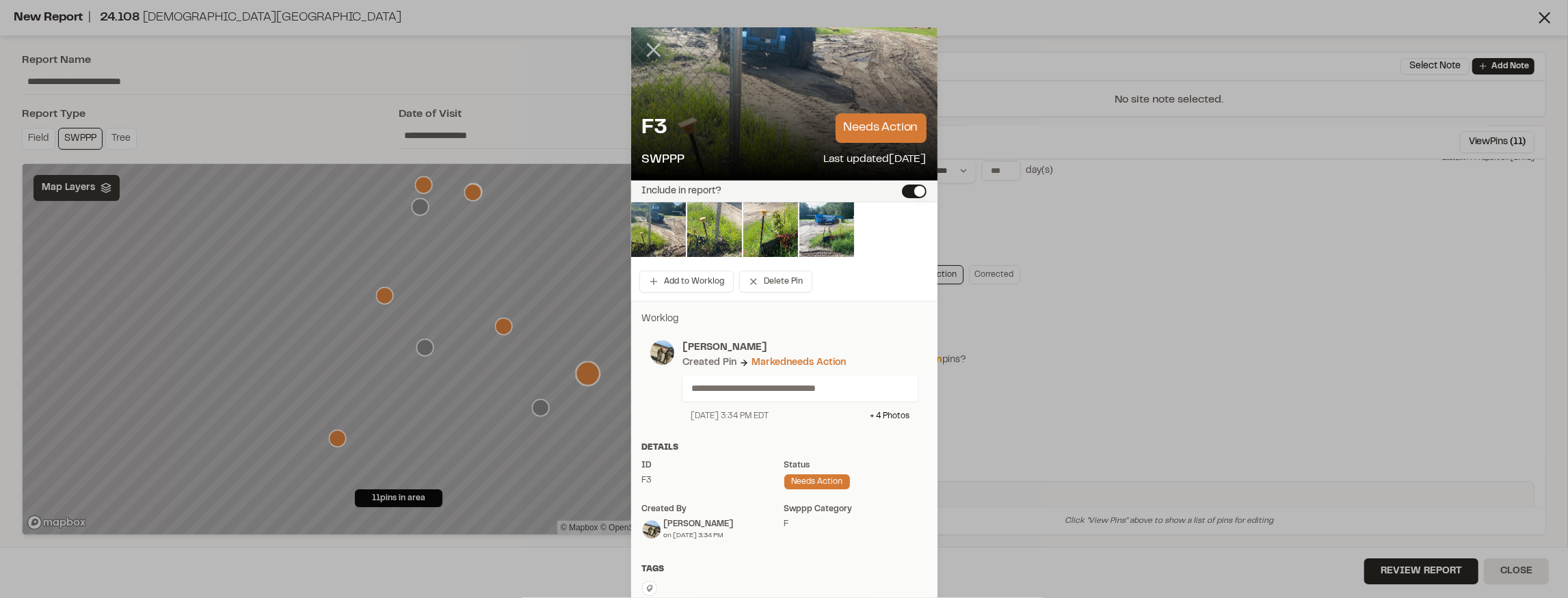
click at [652, 52] on line at bounding box center [653, 49] width 12 height 12
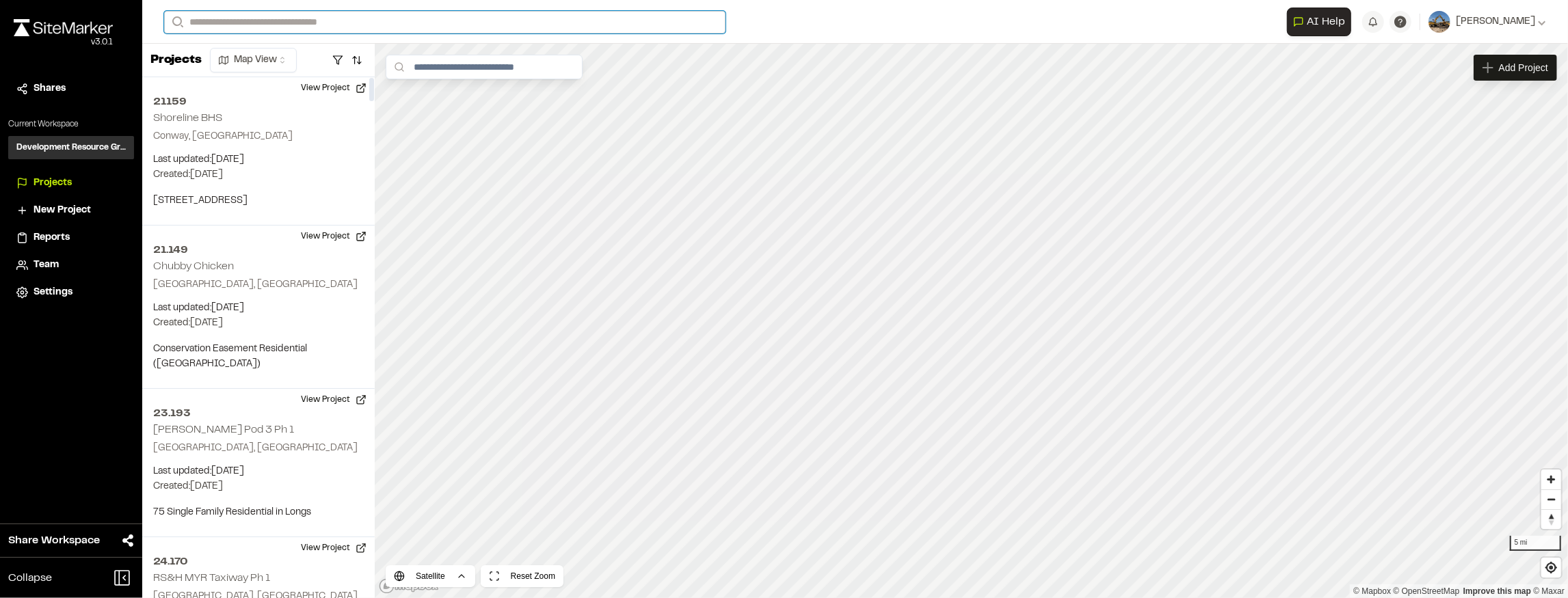
click at [311, 22] on input "Search" at bounding box center [445, 22] width 561 height 22
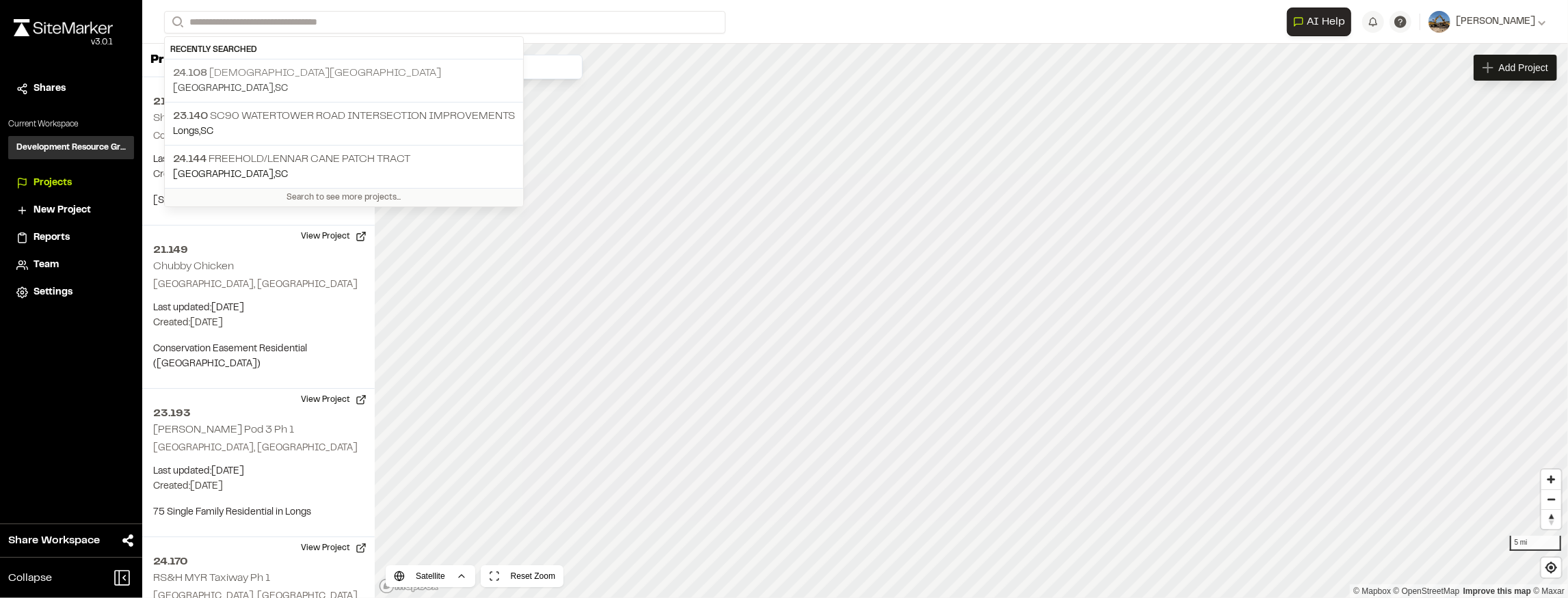
click at [269, 73] on p "24.108 [DEMOGRAPHIC_DATA][GEOGRAPHIC_DATA]" at bounding box center [344, 73] width 342 height 16
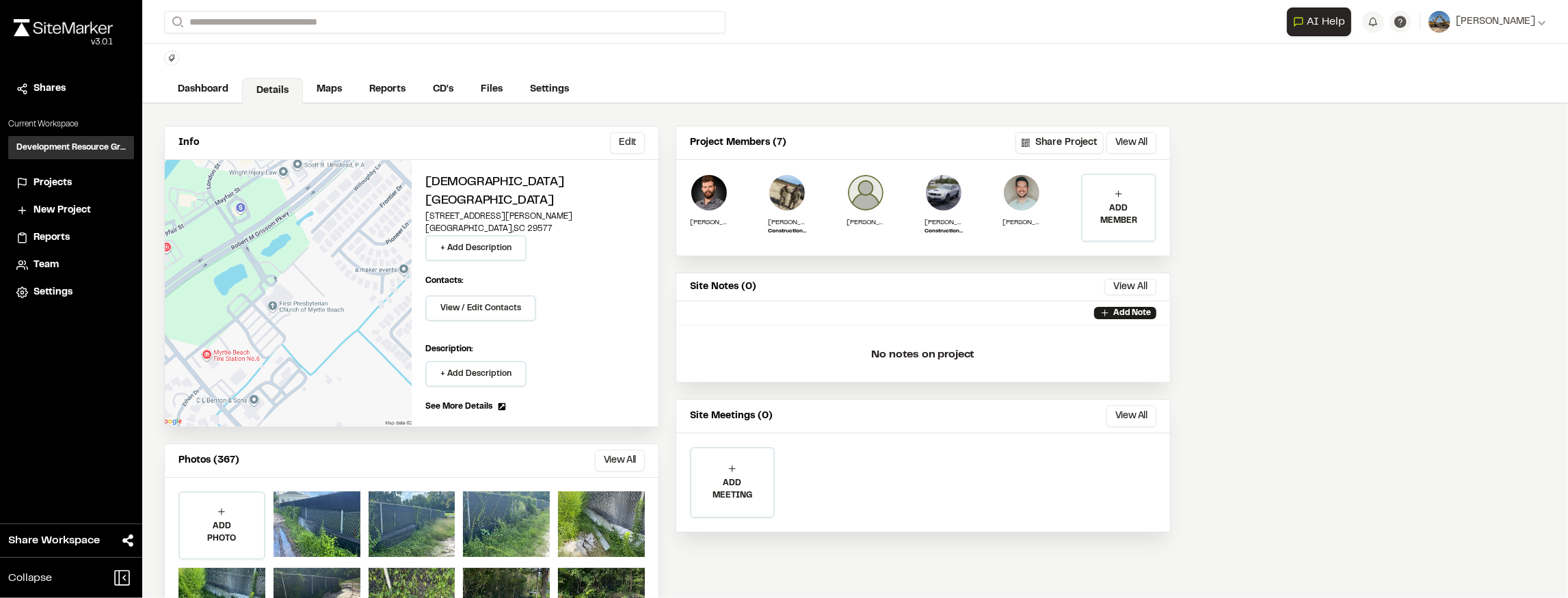
scroll to position [45, 0]
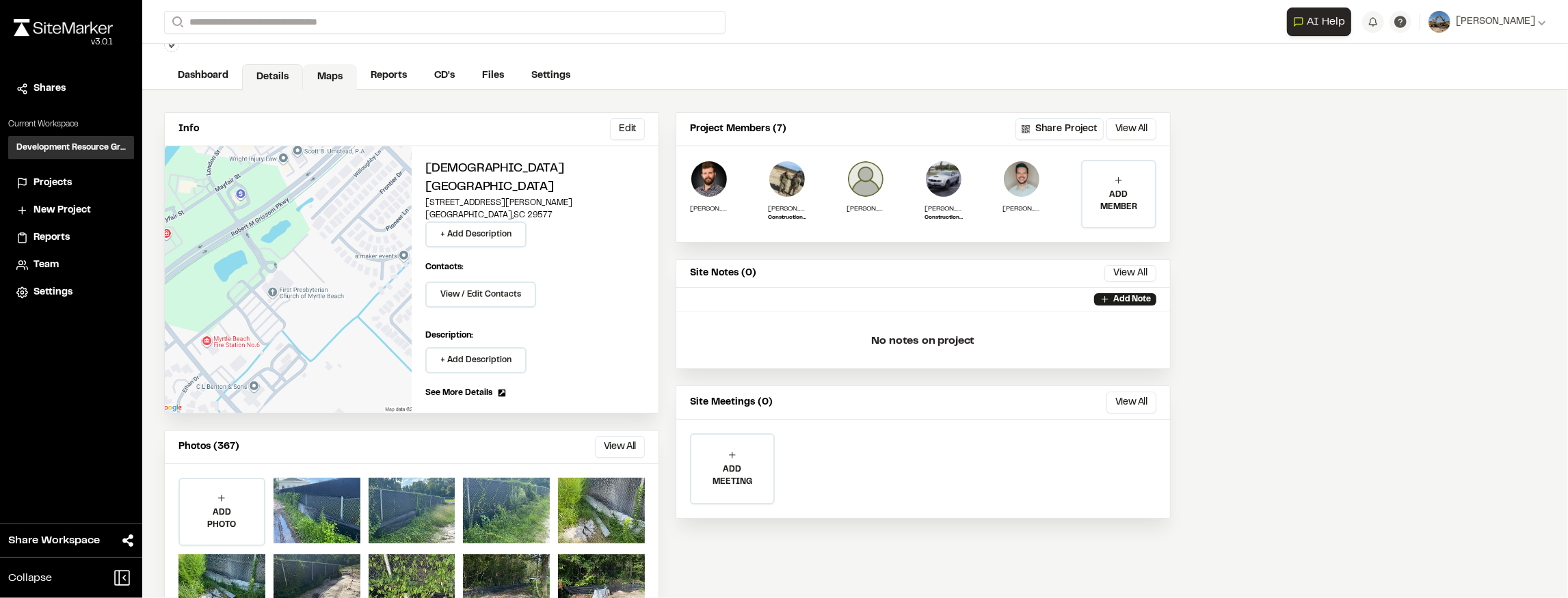
click at [327, 75] on link "Maps" at bounding box center [330, 77] width 54 height 26
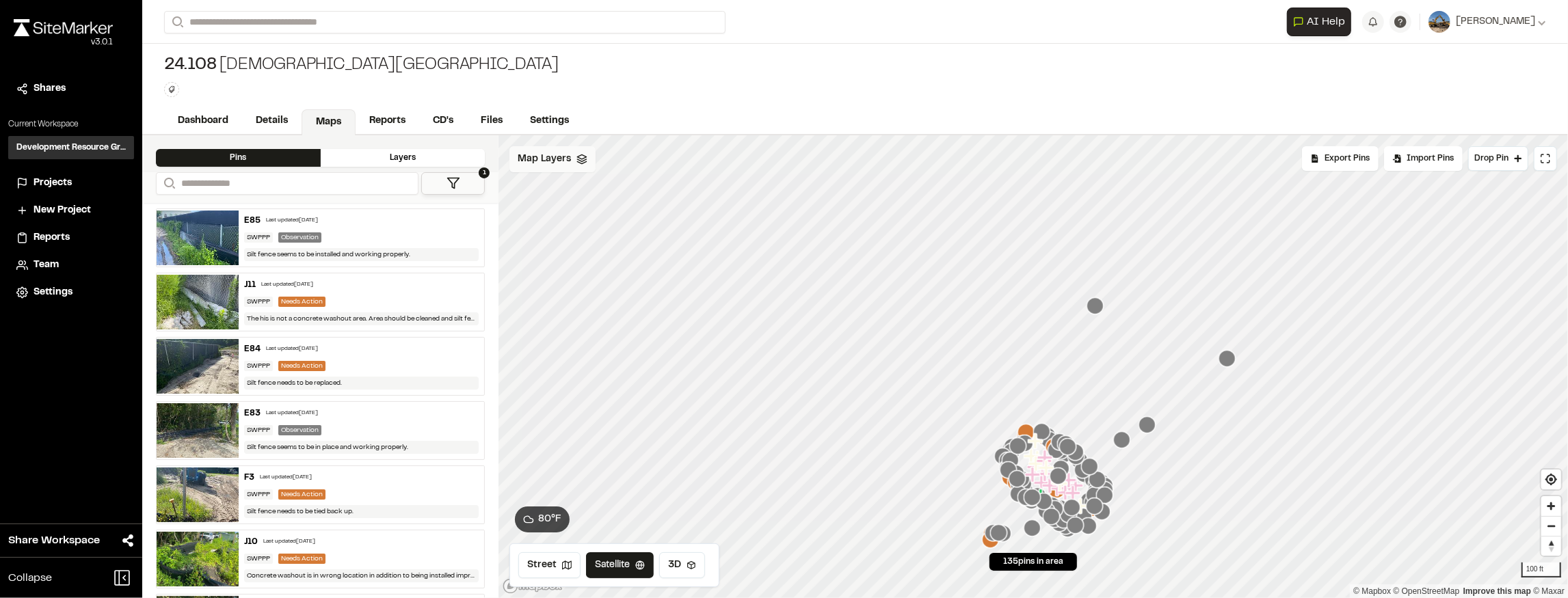
click at [575, 165] on div "Map Layers" at bounding box center [552, 159] width 86 height 26
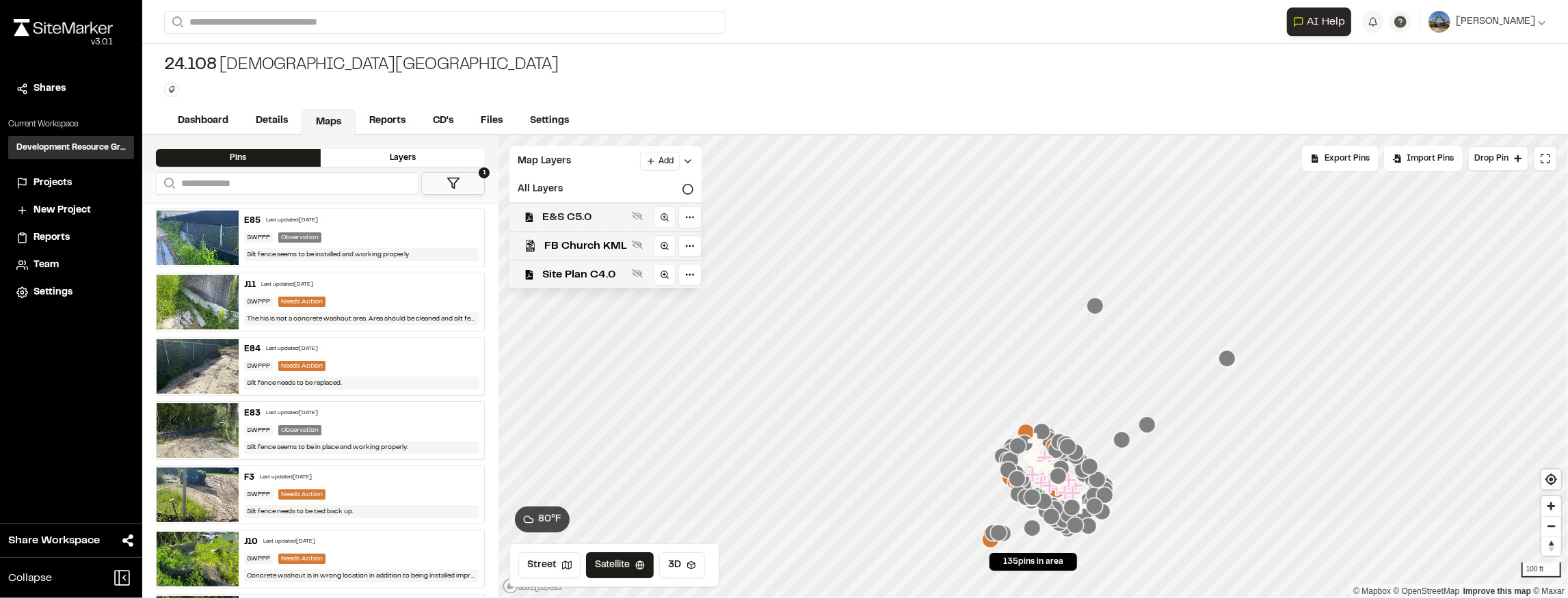
click at [584, 227] on div "E&S C5.0" at bounding box center [600, 216] width 203 height 29
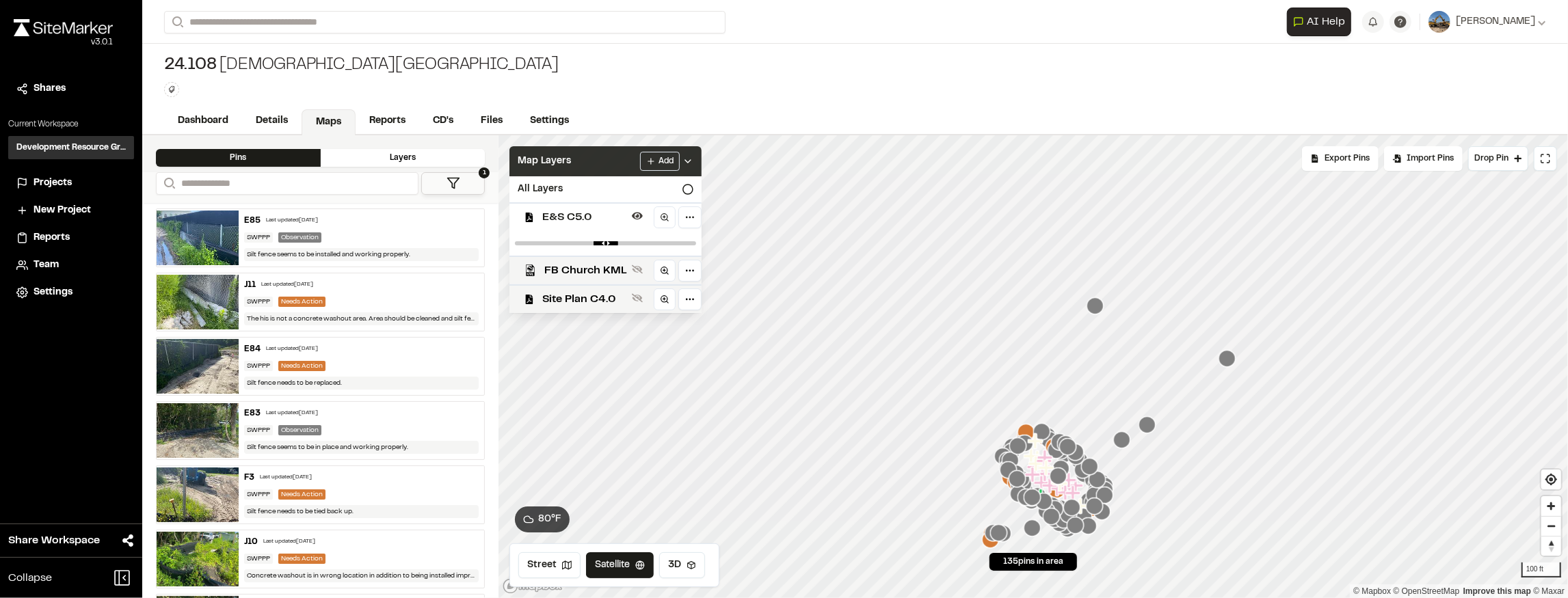
click at [686, 168] on div "Add" at bounding box center [666, 161] width 53 height 19
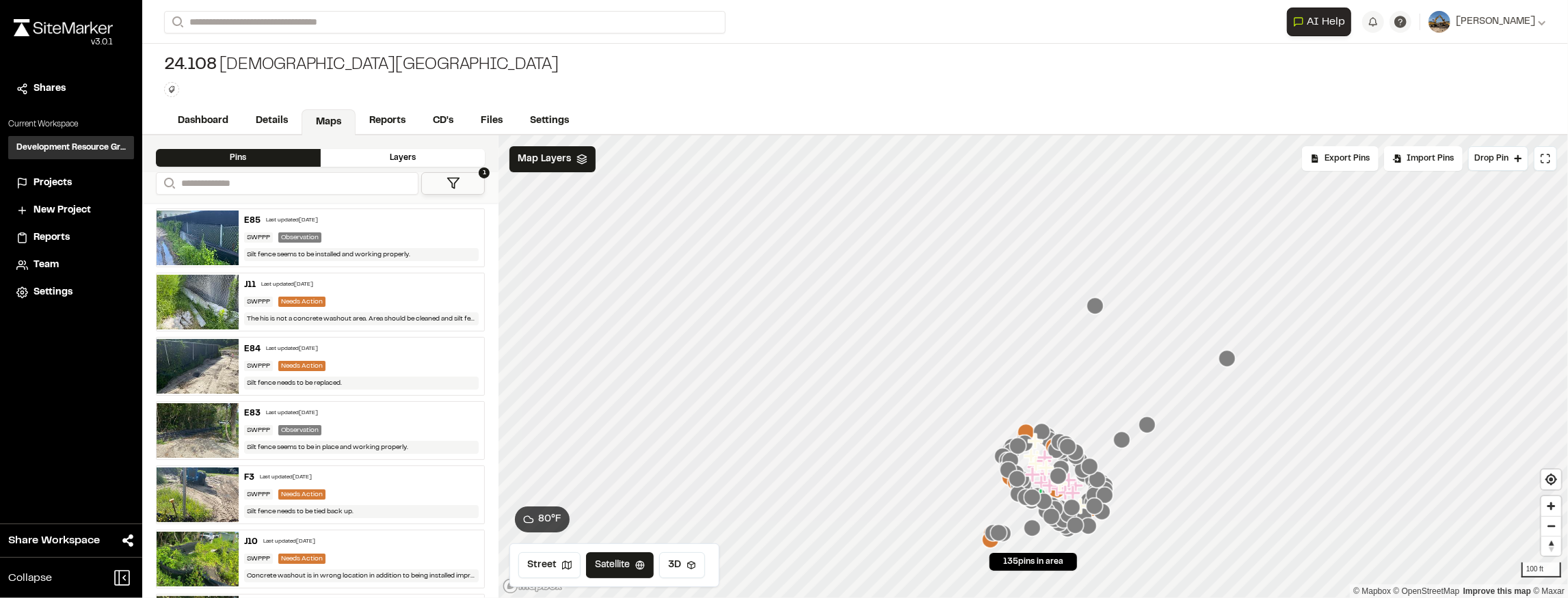
click at [1097, 313] on icon "Map marker" at bounding box center [1096, 305] width 17 height 17
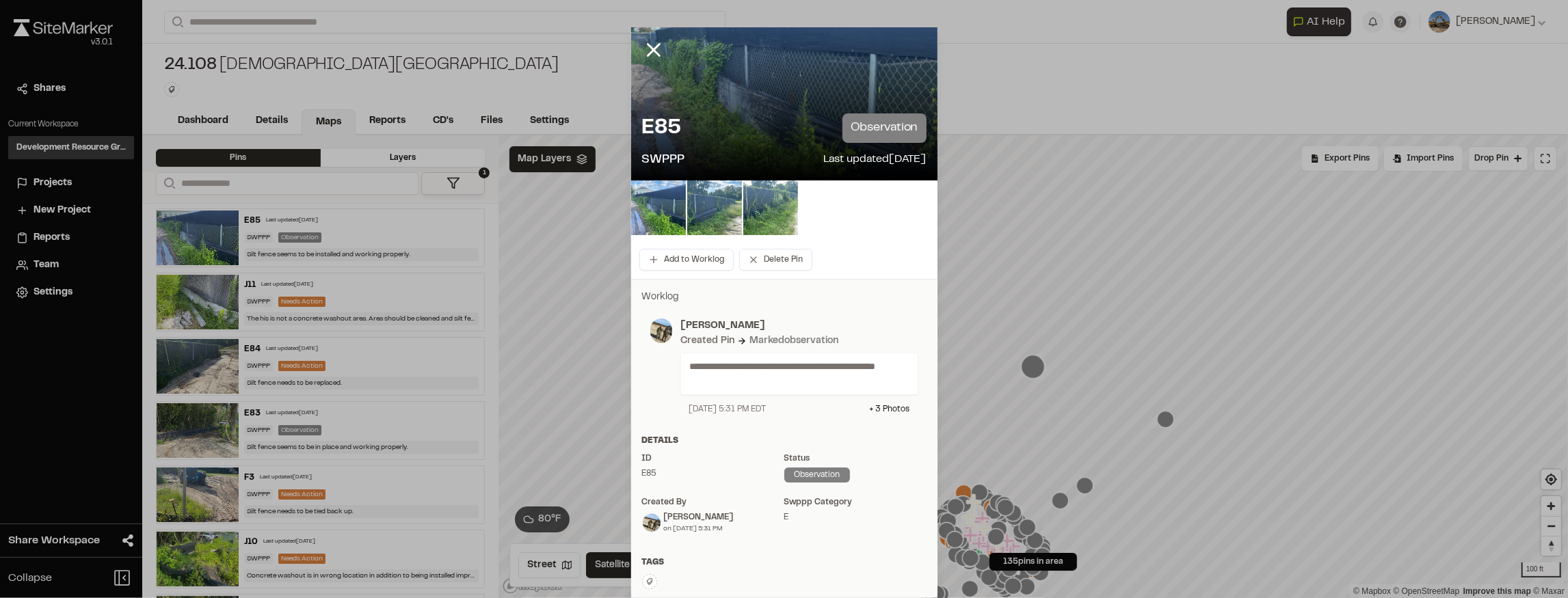
click at [879, 134] on p "observation" at bounding box center [884, 128] width 84 height 30
click at [656, 49] on icon at bounding box center [654, 50] width 23 height 23
